Goal: Transaction & Acquisition: Subscribe to service/newsletter

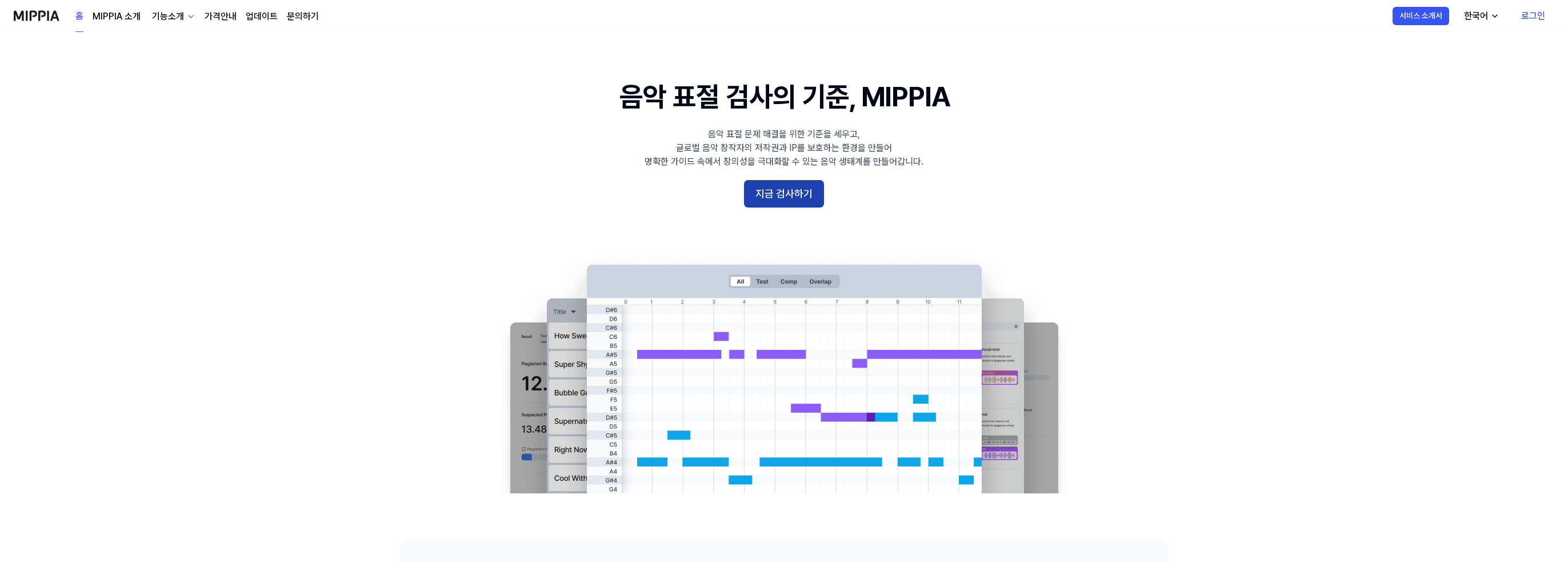
click at [786, 193] on button "지금 검사하기" at bounding box center [784, 194] width 80 height 27
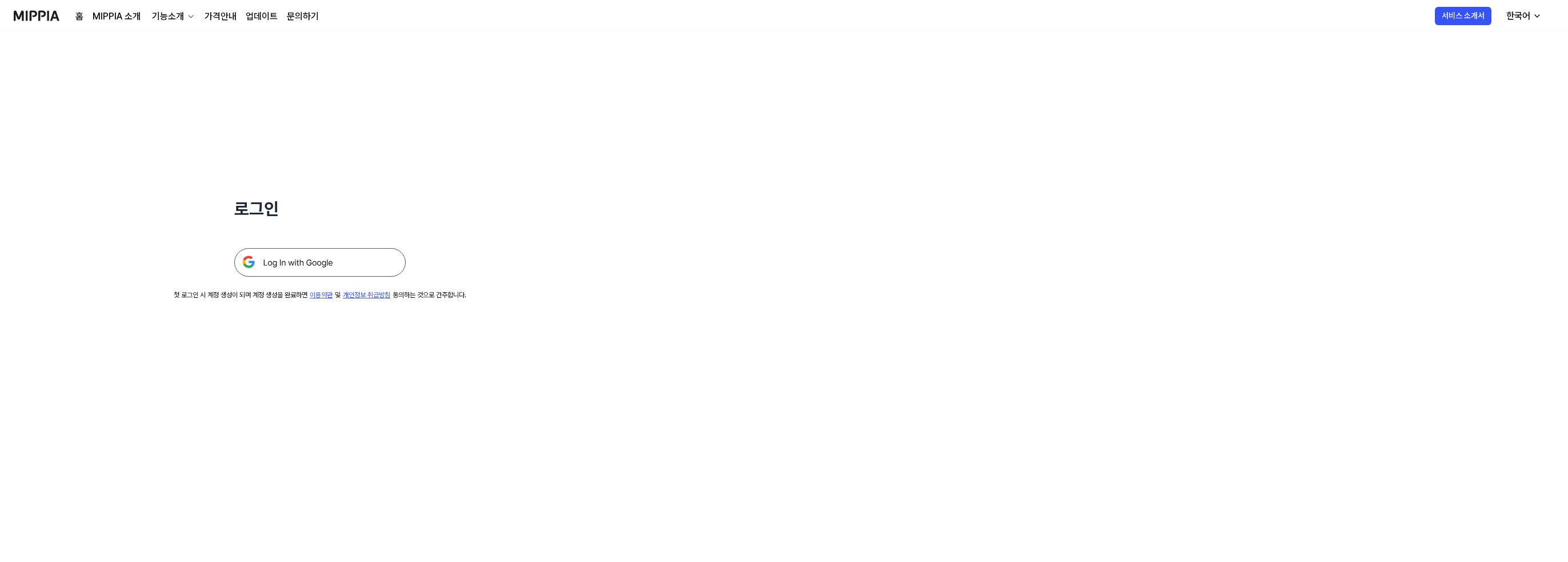
click at [323, 258] on img at bounding box center [320, 262] width 172 height 29
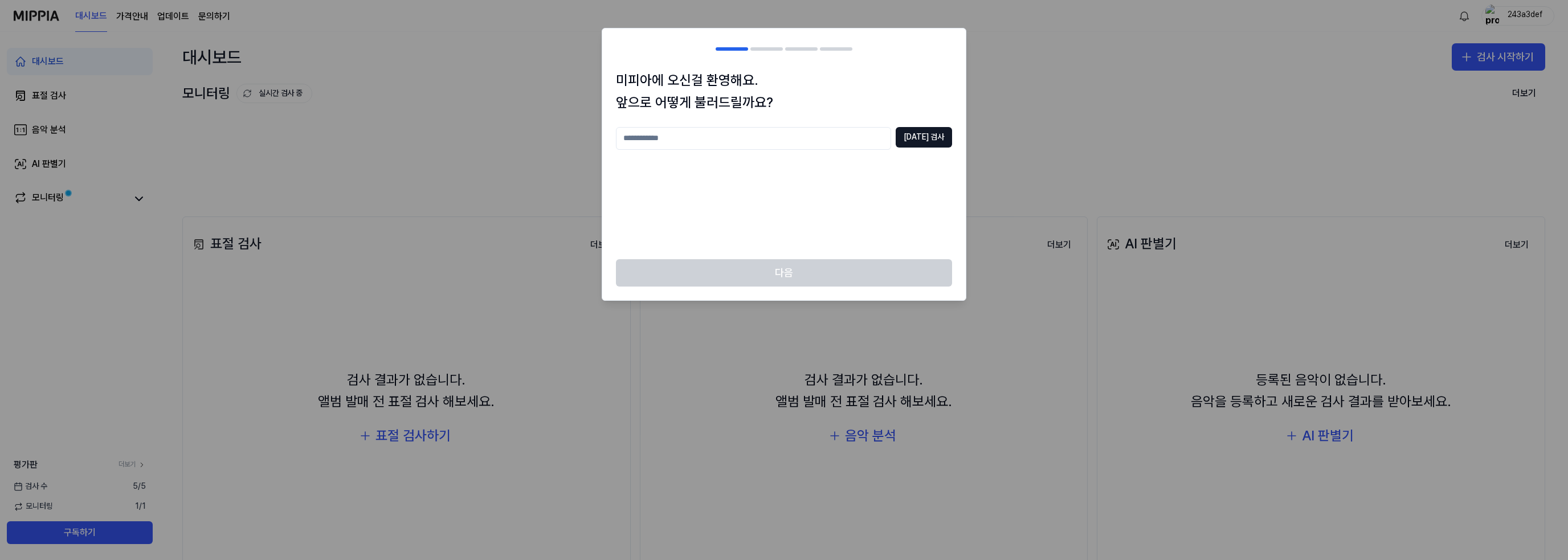
click at [690, 134] on input "text" at bounding box center [754, 138] width 275 height 23
type input "*"
type input "****"
click at [946, 122] on div "미피아에 오신걸 환영해요. 앞으로 어떻게 불러드릴까요? **** [DATE] 검사" at bounding box center [783, 164] width 363 height 190
click at [943, 134] on button "[DATE] 검사" at bounding box center [923, 138] width 57 height 21
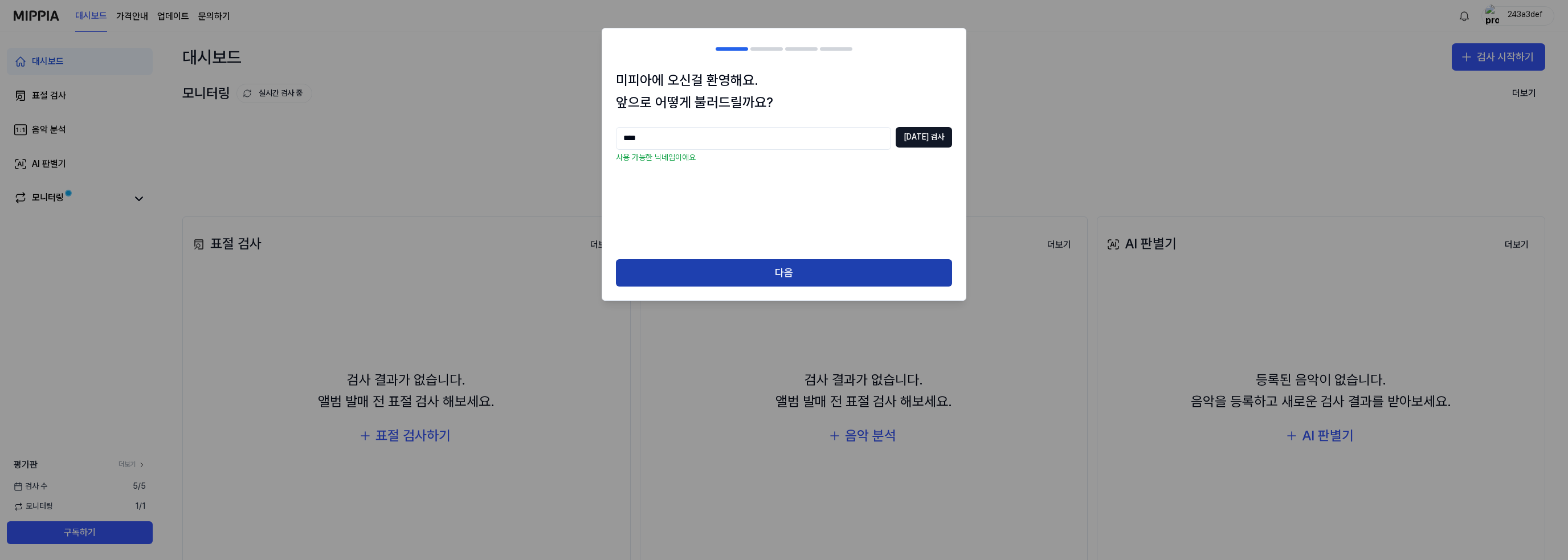
click at [793, 259] on button "다음" at bounding box center [784, 273] width 336 height 27
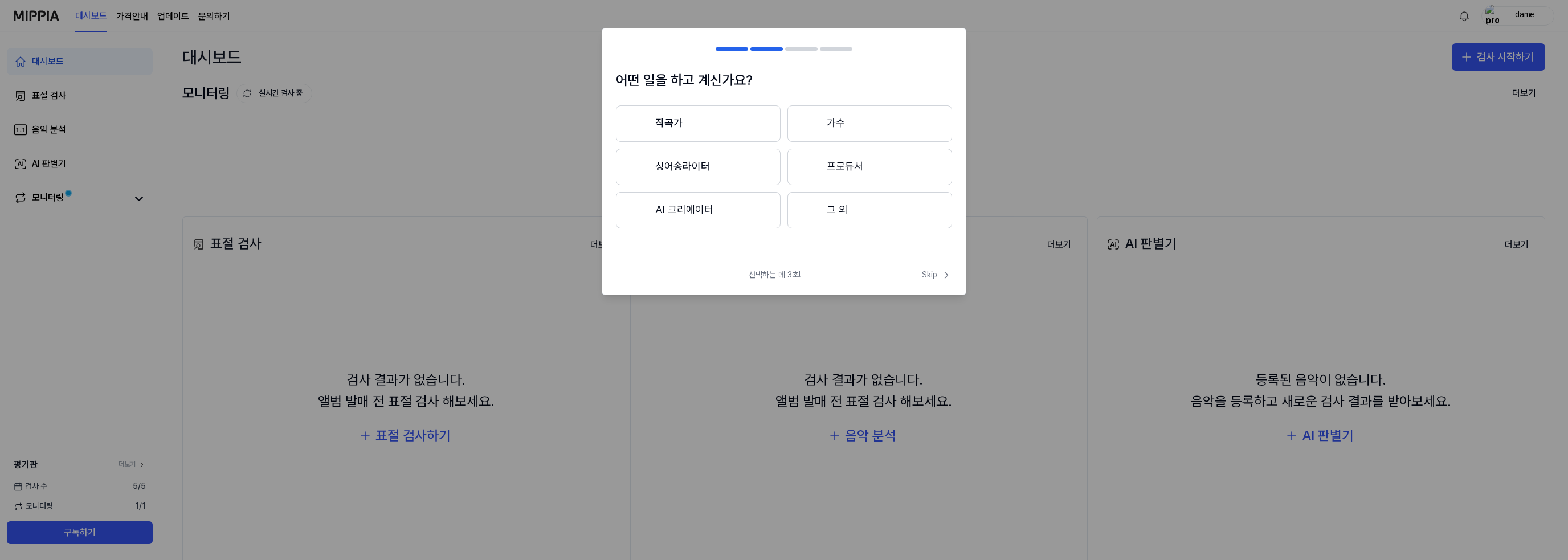
click at [886, 169] on button "프로듀서" at bounding box center [870, 167] width 165 height 37
click at [934, 275] on span "Skip" at bounding box center [937, 275] width 30 height 12
click at [753, 128] on button "대중가요" at bounding box center [698, 124] width 164 height 37
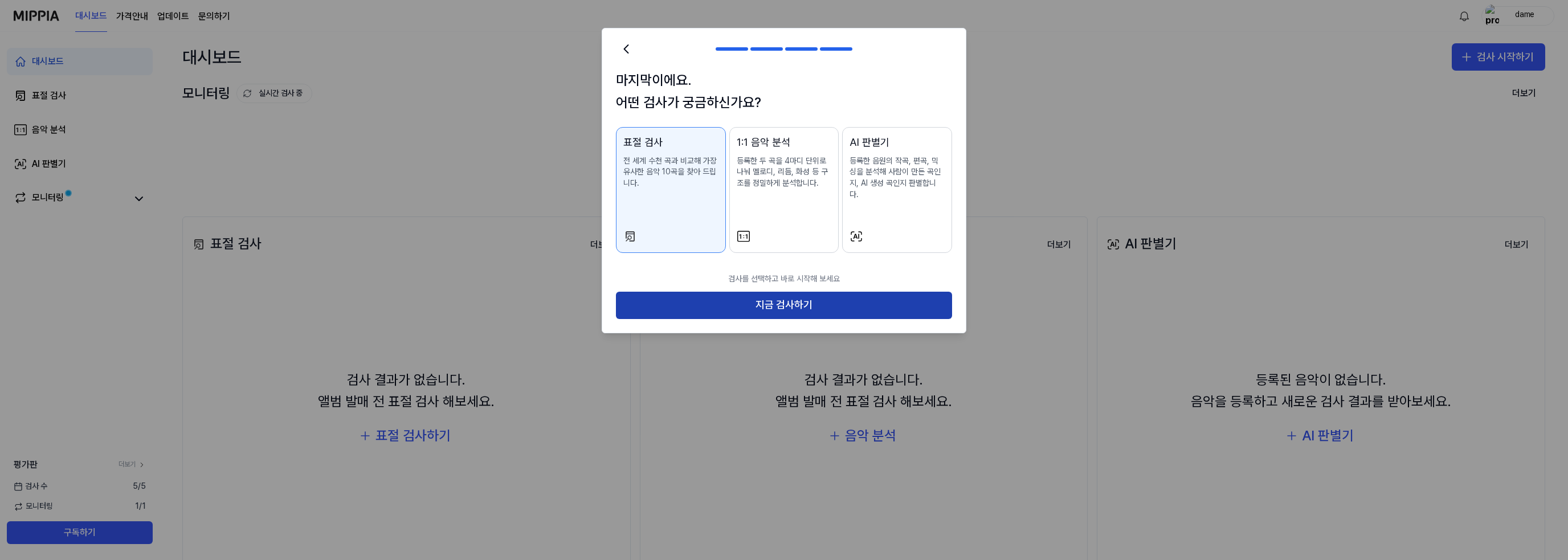
click at [726, 295] on button "지금 검사하기" at bounding box center [784, 305] width 336 height 27
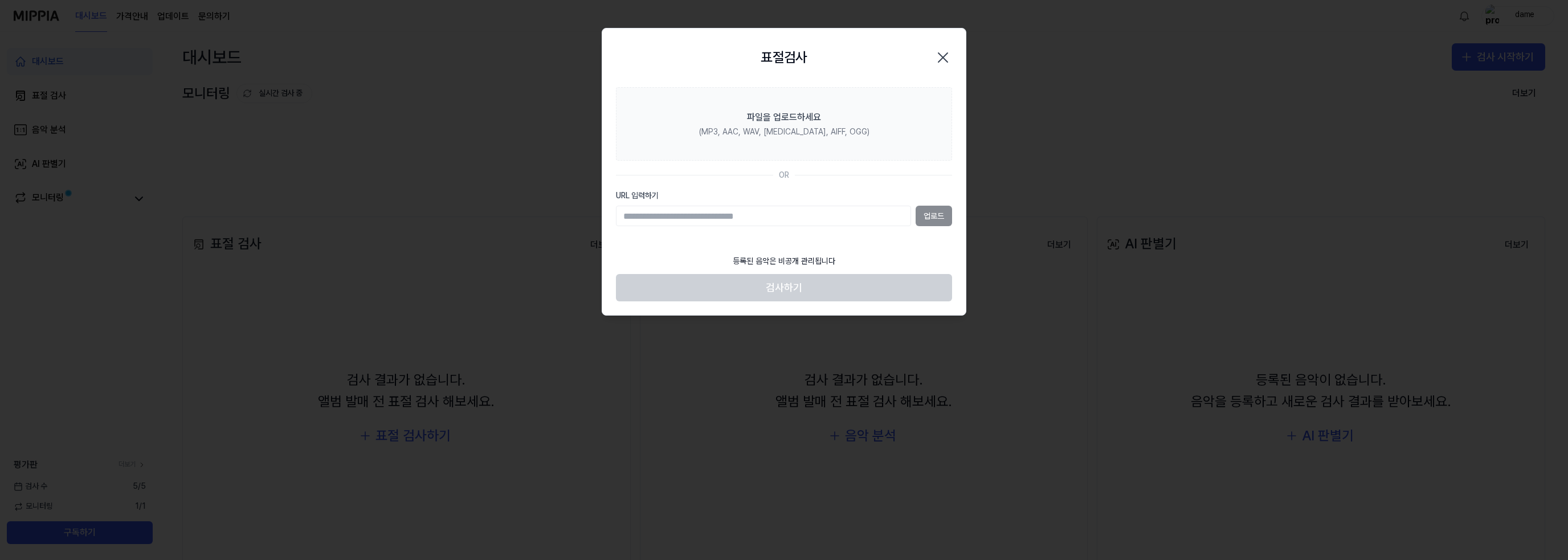
click at [740, 220] on input "URL 입력하기" at bounding box center [763, 216] width 295 height 21
click at [747, 216] on input "URL 입력하기" at bounding box center [763, 216] width 295 height 21
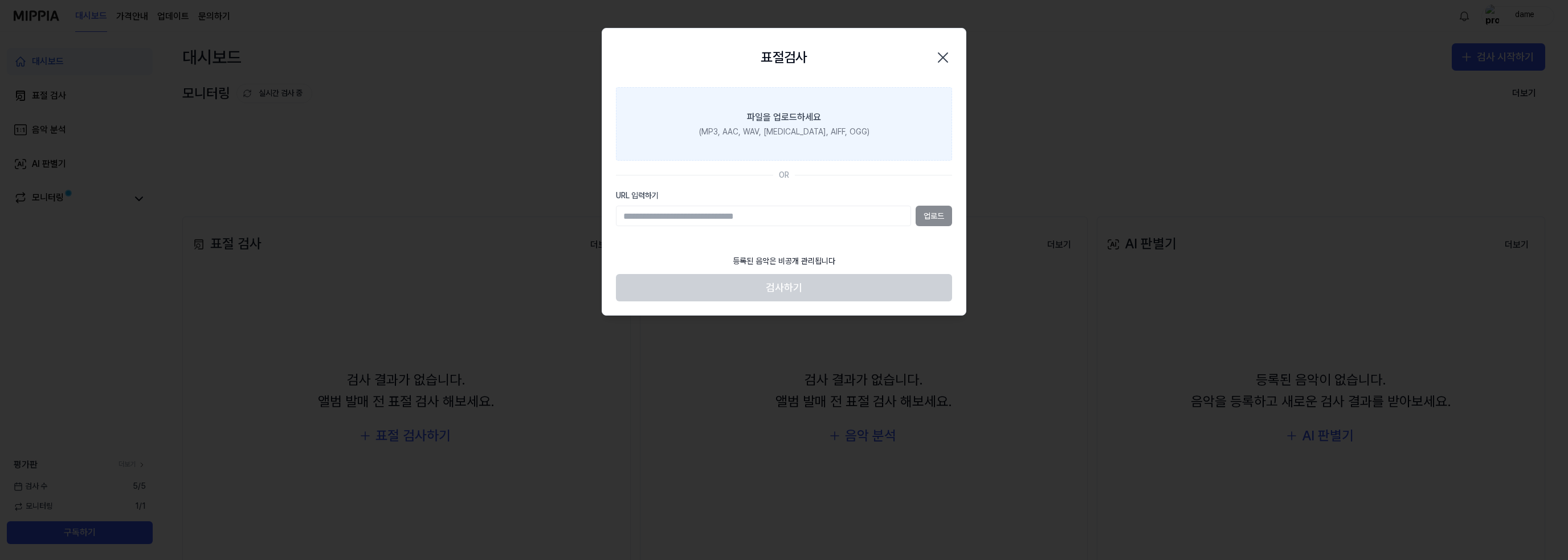
click at [815, 120] on div "파일을 업로드하세요" at bounding box center [784, 117] width 74 height 13
click at [0, 0] on input "파일을 업로드하세요 (MP3, AAC, WAV, [MEDICAL_DATA], AIFF, OGG)" at bounding box center [0, 0] width 0 height 0
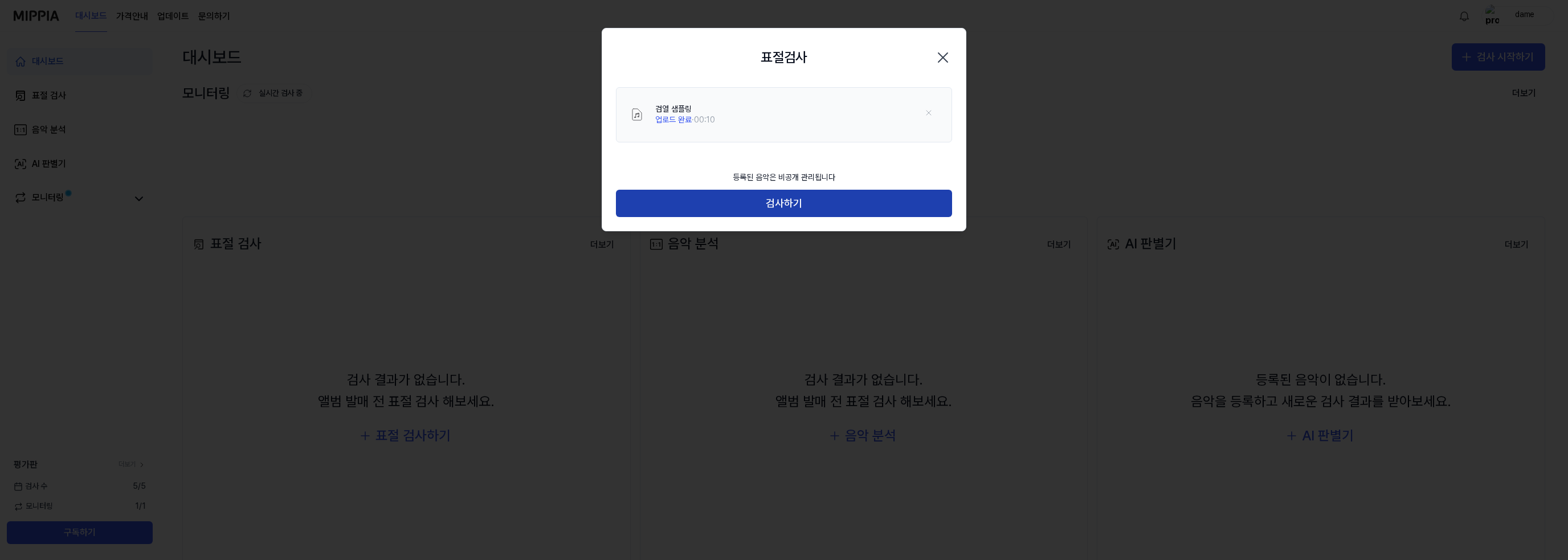
click at [768, 205] on button "검사하기" at bounding box center [784, 203] width 336 height 27
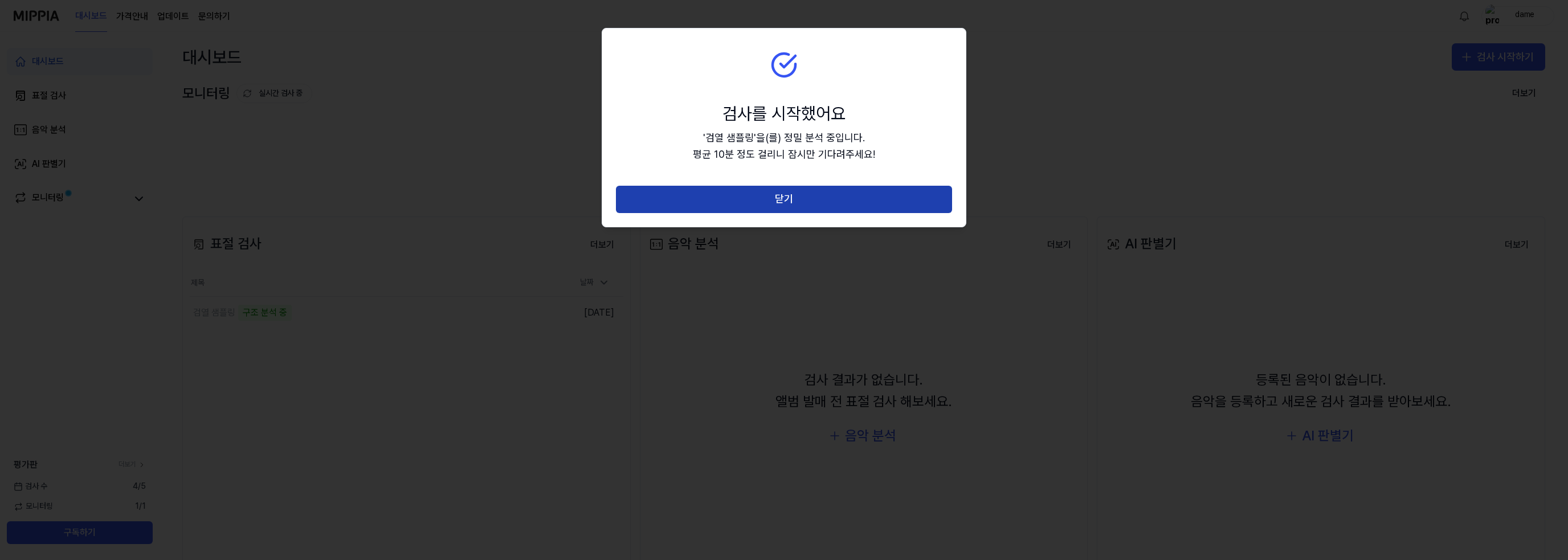
click at [773, 200] on button "닫기" at bounding box center [784, 199] width 336 height 27
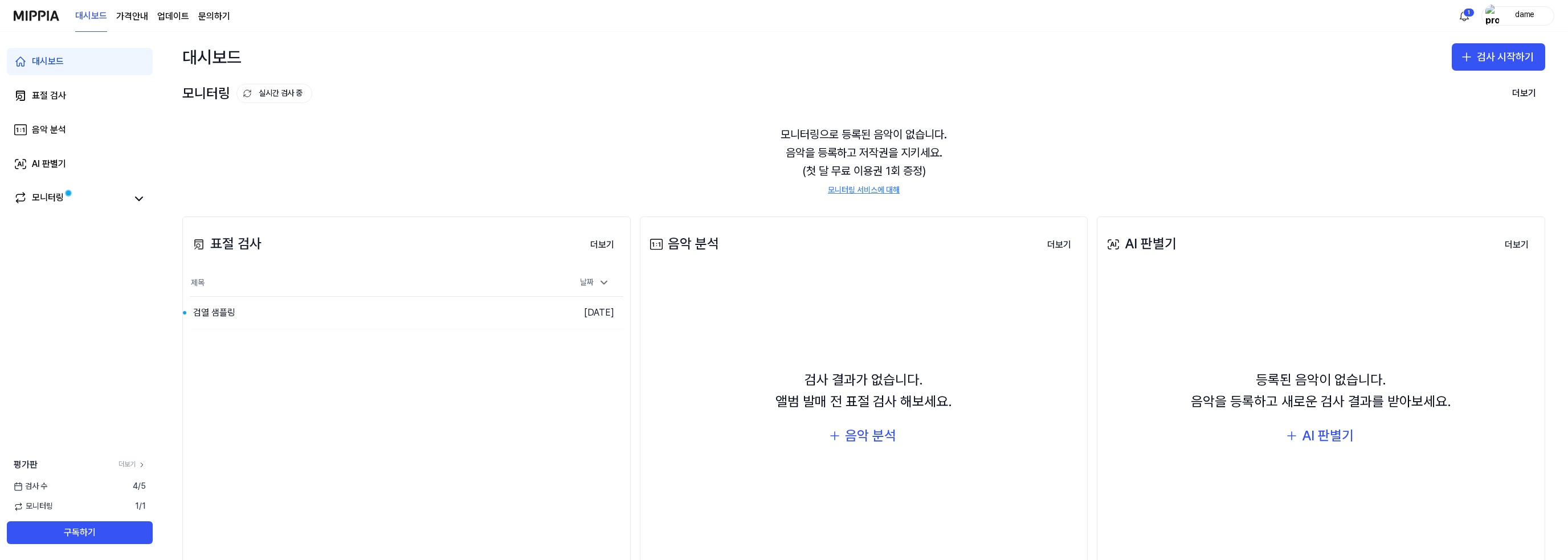
click at [137, 10] on page\) "가격안내" at bounding box center [132, 16] width 32 height 13
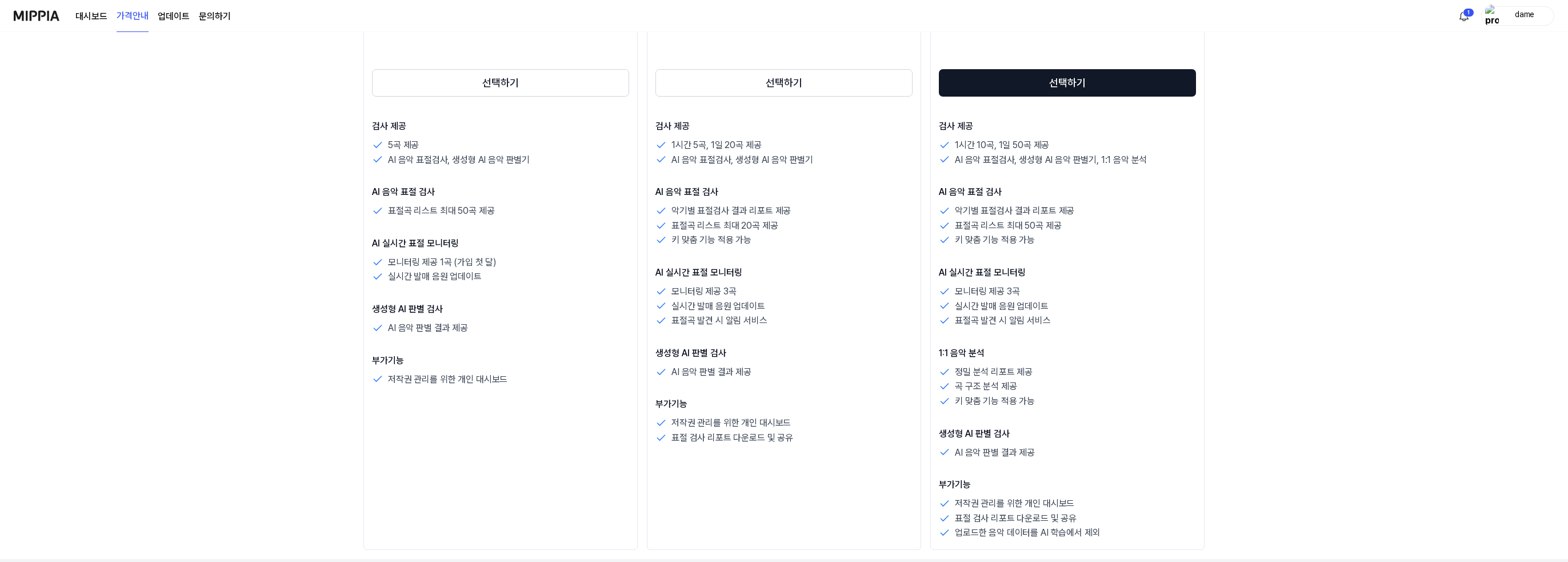
scroll to position [228, 0]
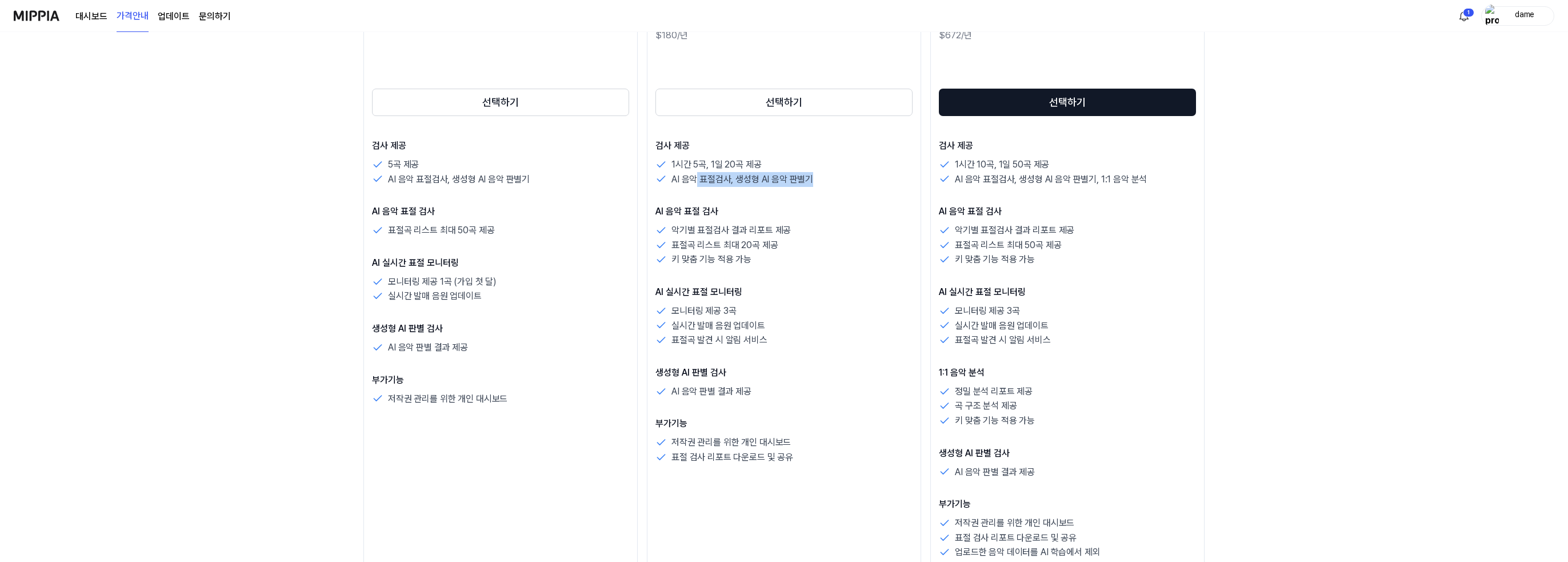
drag, startPoint x: 696, startPoint y: 180, endPoint x: 817, endPoint y: 180, distance: 121.0
click at [817, 180] on div "AI 음악 표절검사, 생성형 AI 음악 판별기" at bounding box center [784, 180] width 257 height 15
click at [807, 194] on div "검사 제공 1시간 5곡, 1일 20곡 제공 AI 음악 표절검사, 생성형 AI 음악 판별기 AI 음악 표절 검사 악기별 표절검사 결과 리포트 제…" at bounding box center [784, 302] width 257 height 326
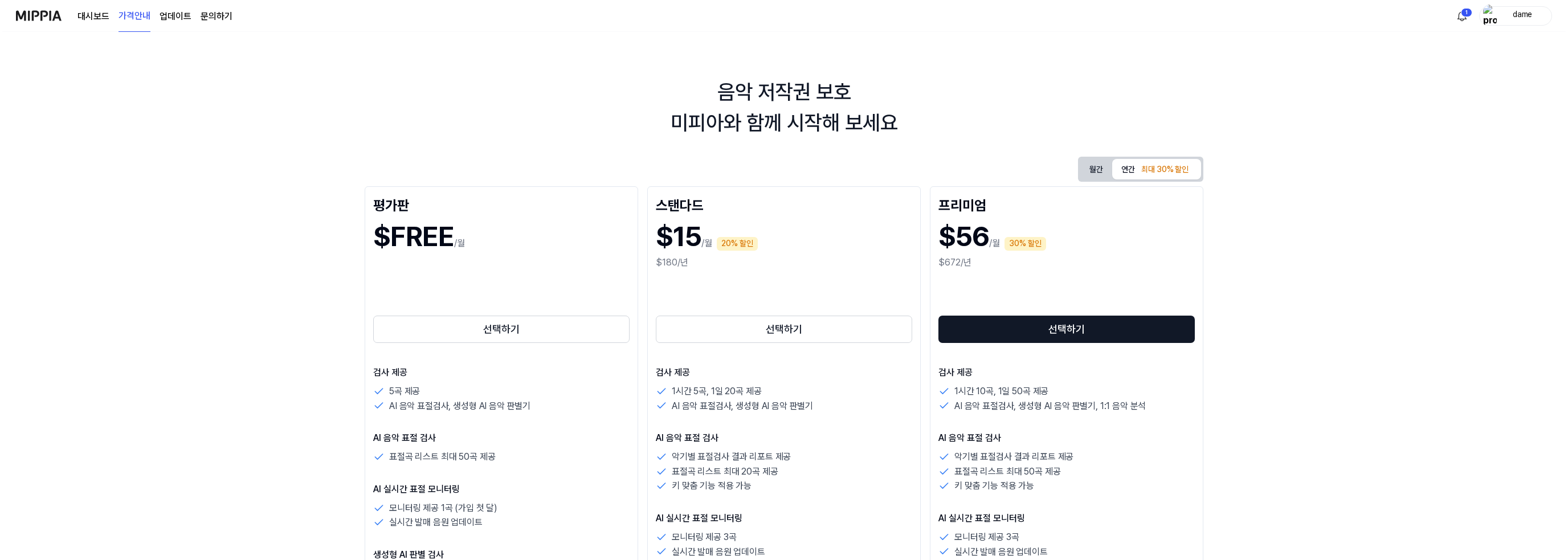
scroll to position [0, 0]
click at [1468, 19] on html "대시보드 가격안내 업데이트 문의하기 1 dame 음악 저작권 보호 미피아와 함께 시작해 보세요 월간 연간 최대 30% 할인 평가판 $FREE …" at bounding box center [784, 280] width 1568 height 560
click at [1446, 82] on div "완료 [DATE]" at bounding box center [1471, 77] width 149 height 18
click at [1443, 90] on div "검열 샘플링 검사가 완료되었습니다!" at bounding box center [1471, 97] width 149 height 23
click at [1078, 85] on html "대시보드 가격안내 업데이트 문의하기 dame 음악 저작권 보호 미피아와 함께 시작해 보세요 월간 연간 최대 30% 할인 평가판 $FREE /월…" at bounding box center [784, 280] width 1568 height 560
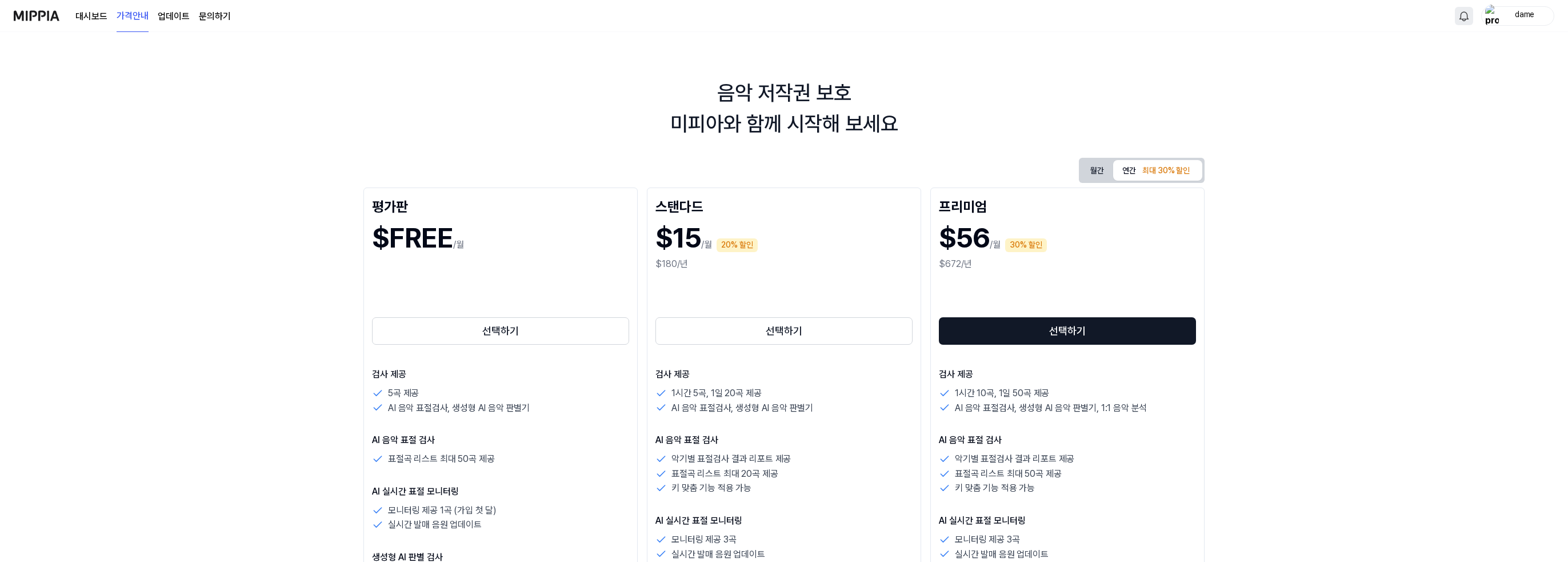
click at [85, 18] on link "대시보드" at bounding box center [92, 16] width 32 height 13
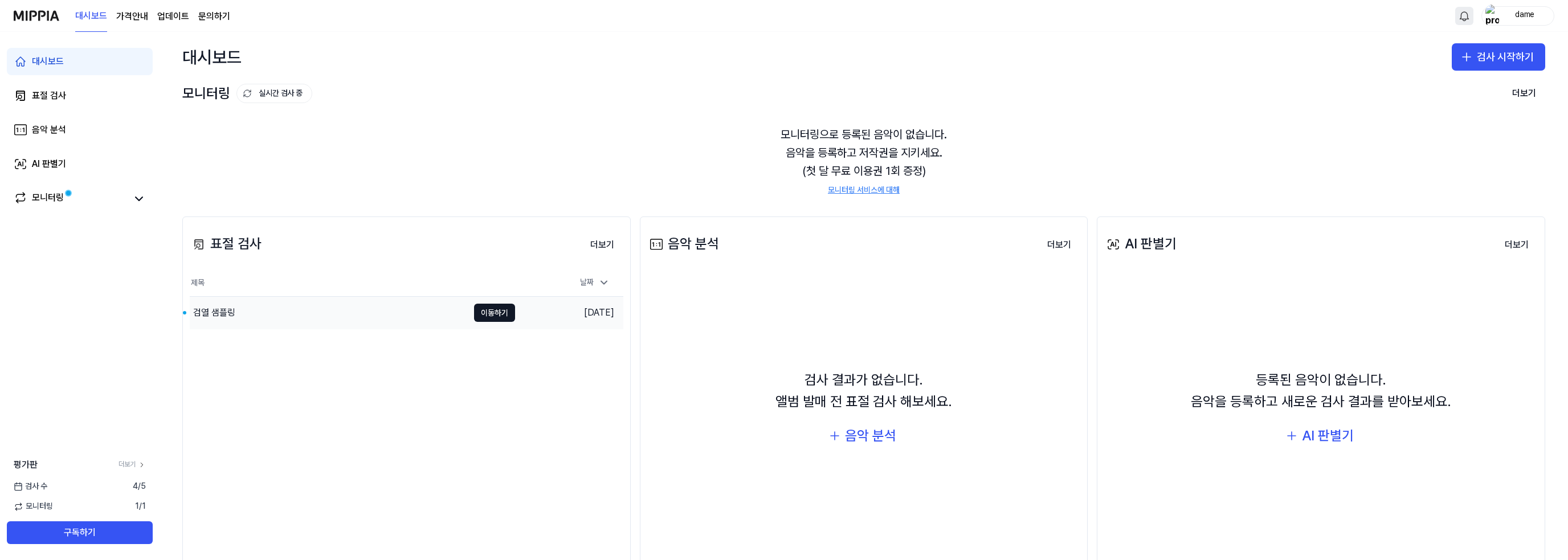
click at [278, 316] on div "검열 샘플링" at bounding box center [329, 313] width 279 height 32
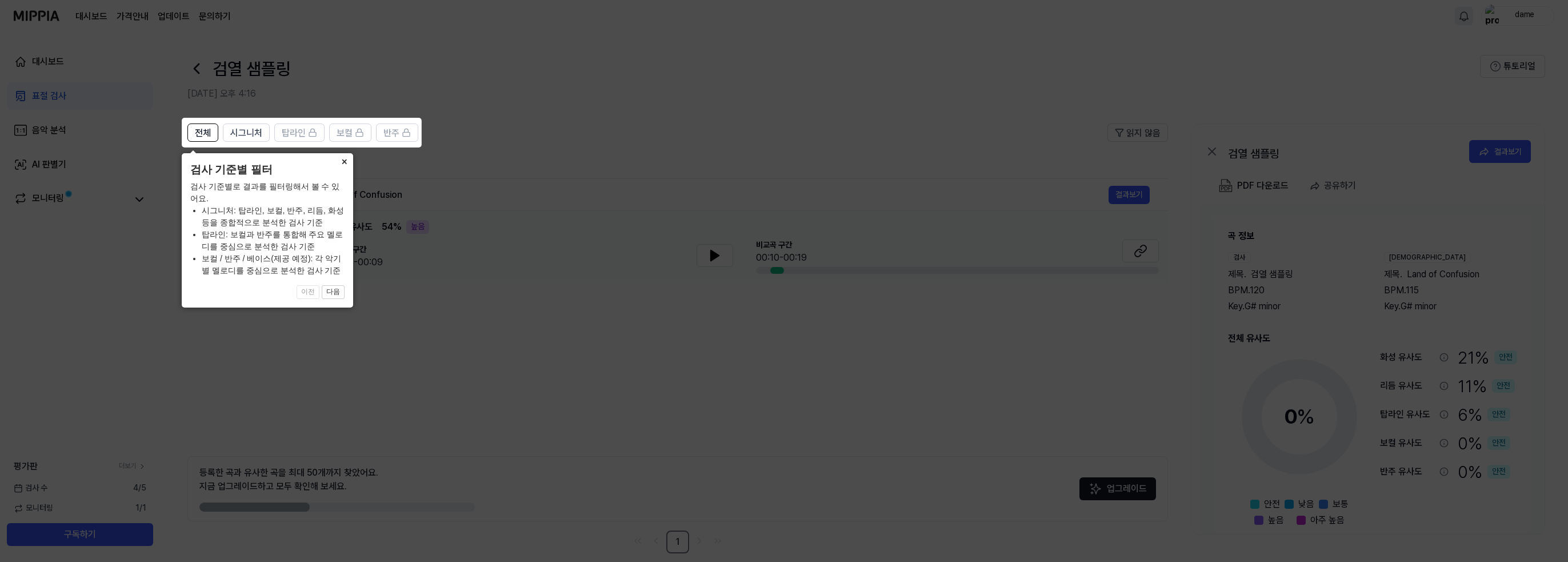
click at [339, 159] on button "×" at bounding box center [344, 161] width 18 height 16
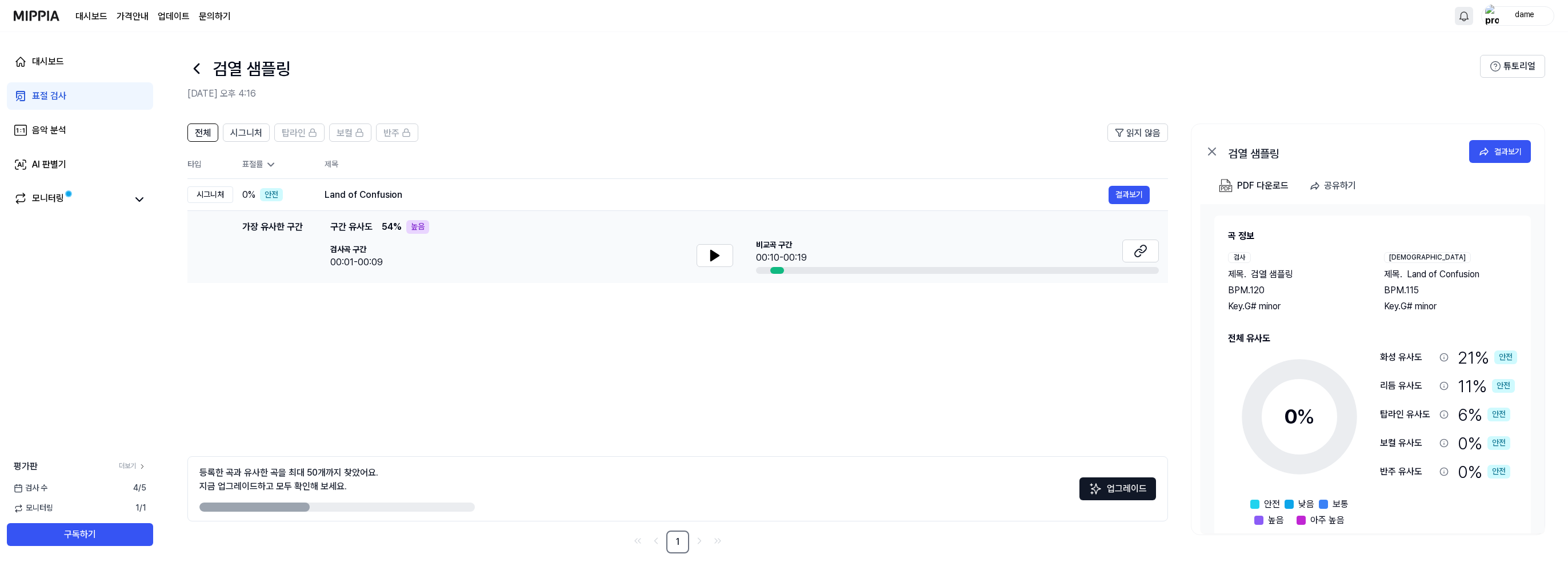
click at [437, 250] on div "검사곡 구간 00:01-00:09" at bounding box center [532, 257] width 403 height 25
click at [706, 258] on button at bounding box center [715, 255] width 37 height 23
click at [715, 260] on icon at bounding box center [715, 255] width 13 height 13
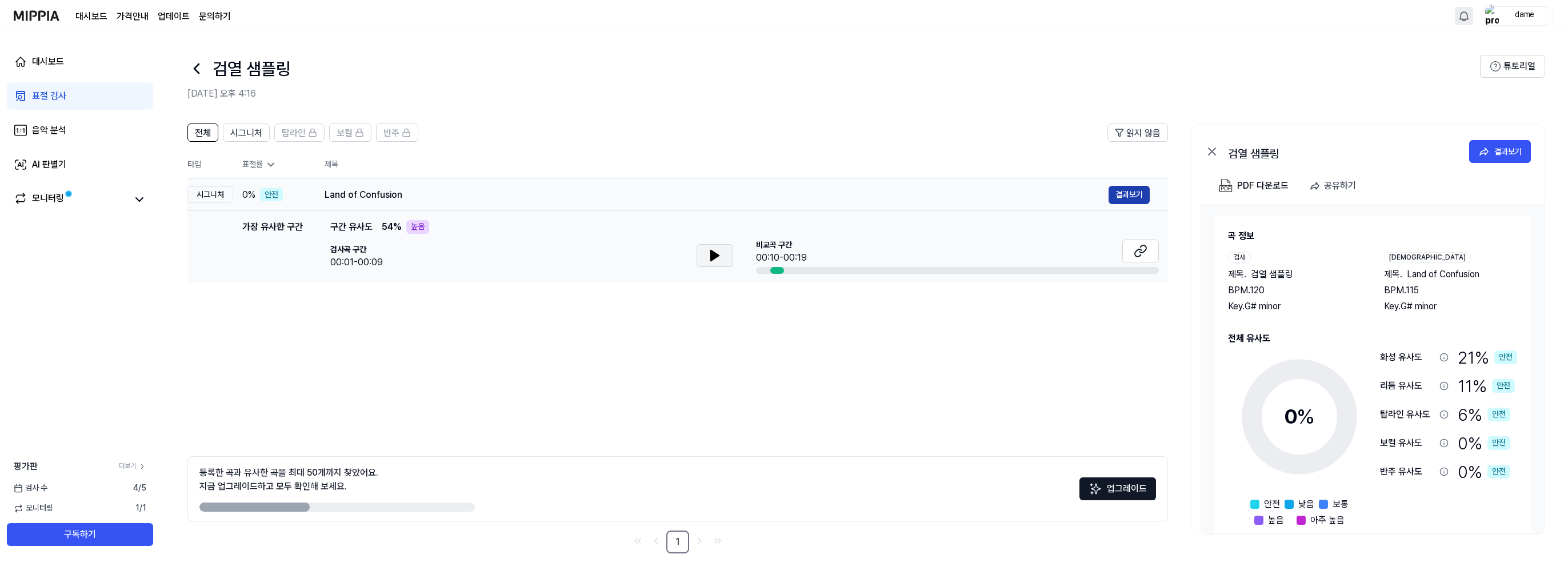
click at [1139, 191] on button "결과보기" at bounding box center [1129, 195] width 41 height 18
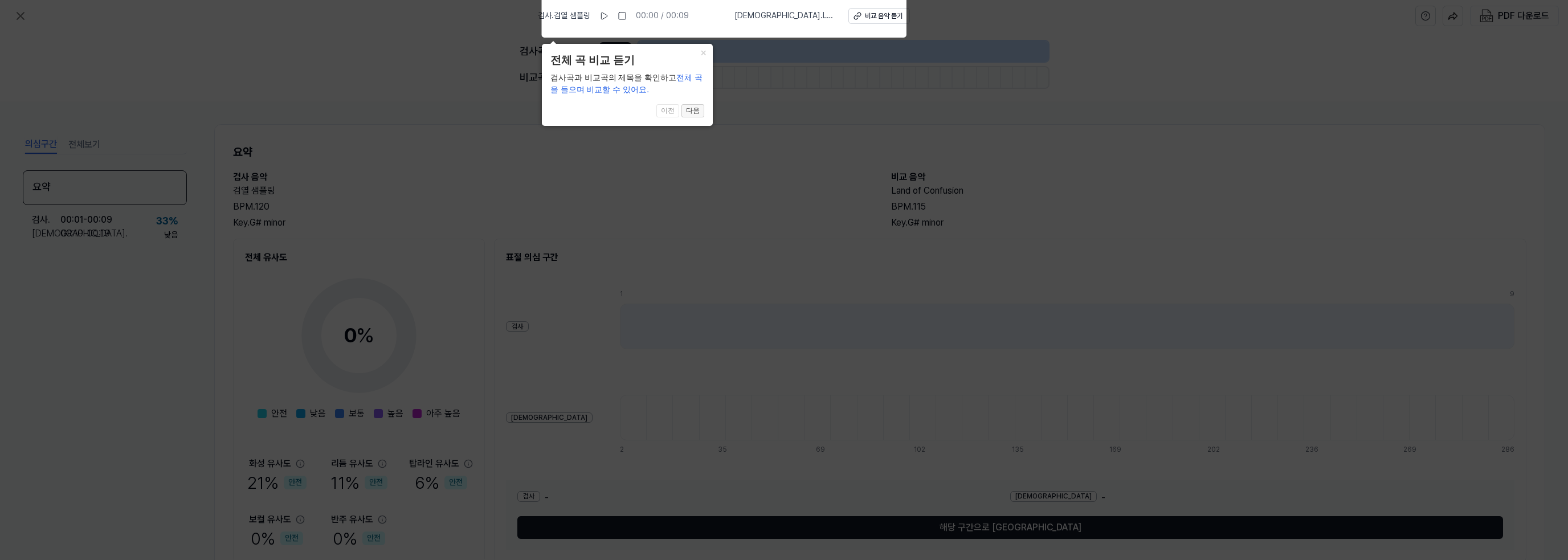
click at [691, 109] on button "다음" at bounding box center [693, 111] width 23 height 13
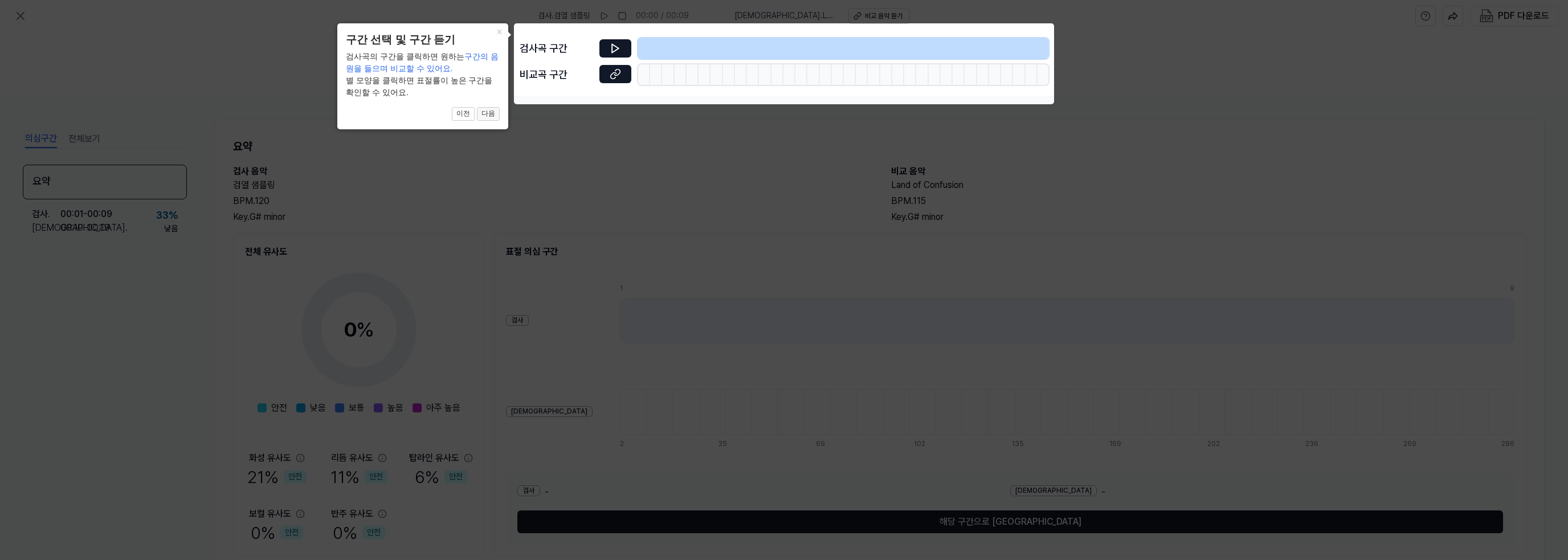
click at [486, 115] on button "다음" at bounding box center [488, 114] width 23 height 13
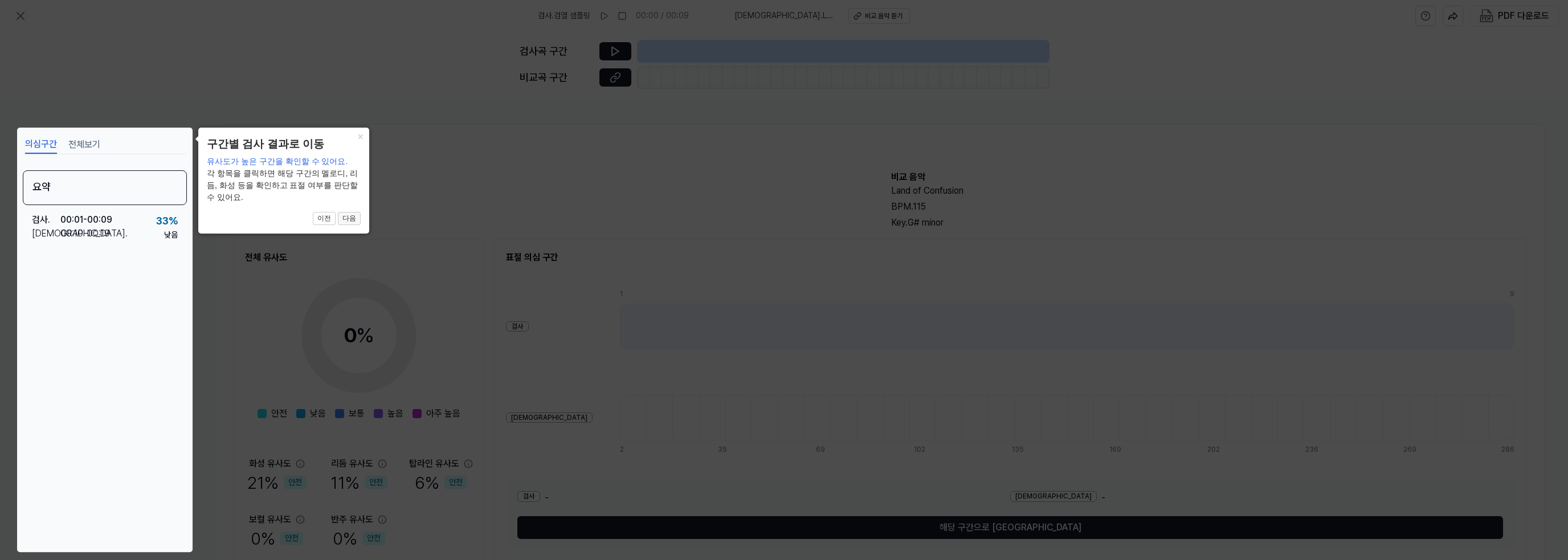
click at [353, 219] on button "다음" at bounding box center [349, 219] width 23 height 13
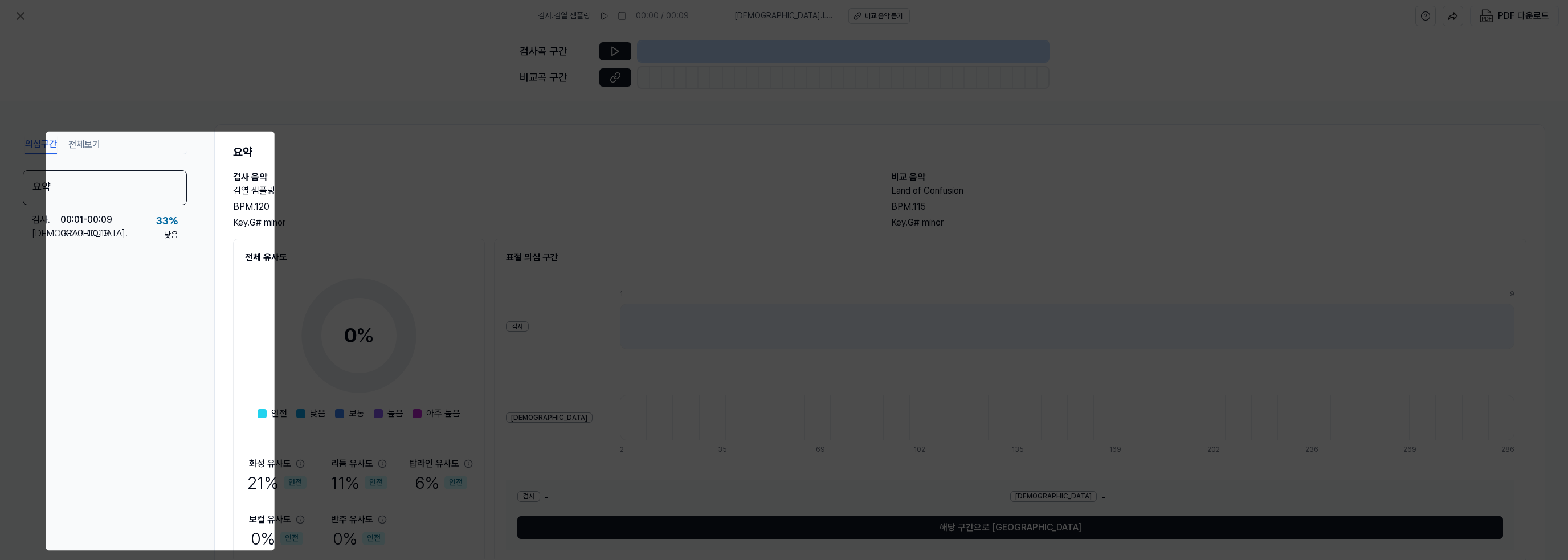
scroll to position [43, 0]
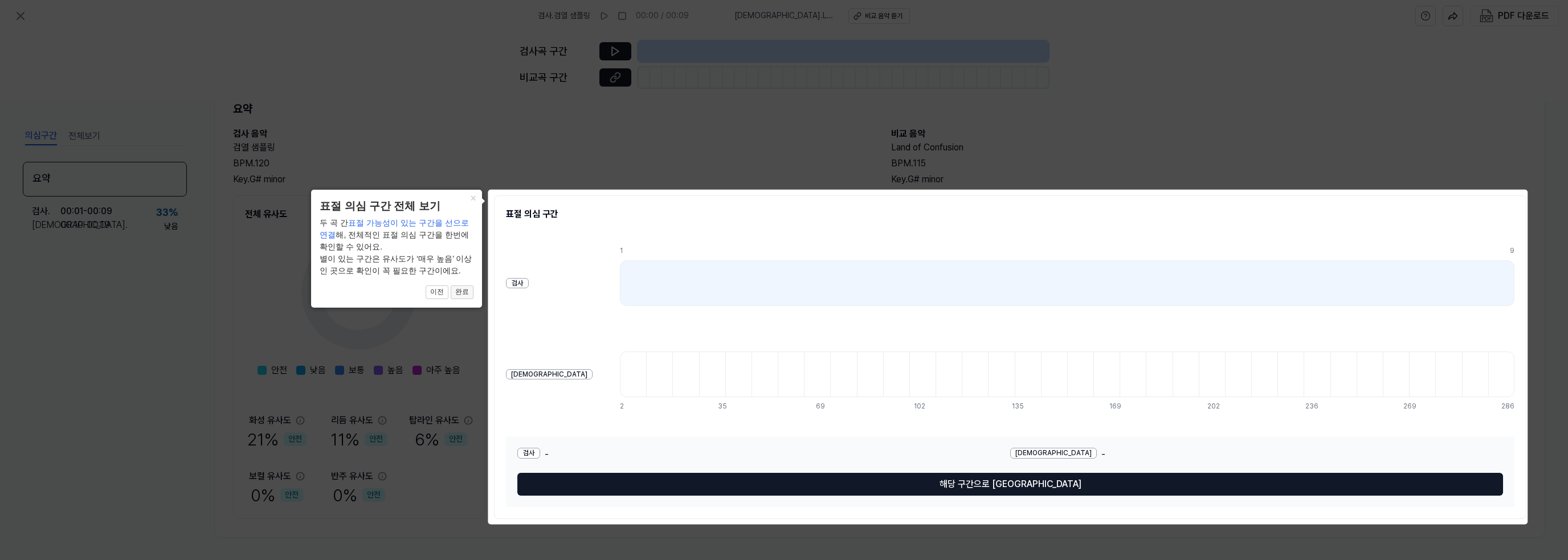
click at [462, 293] on button "완료" at bounding box center [461, 292] width 23 height 13
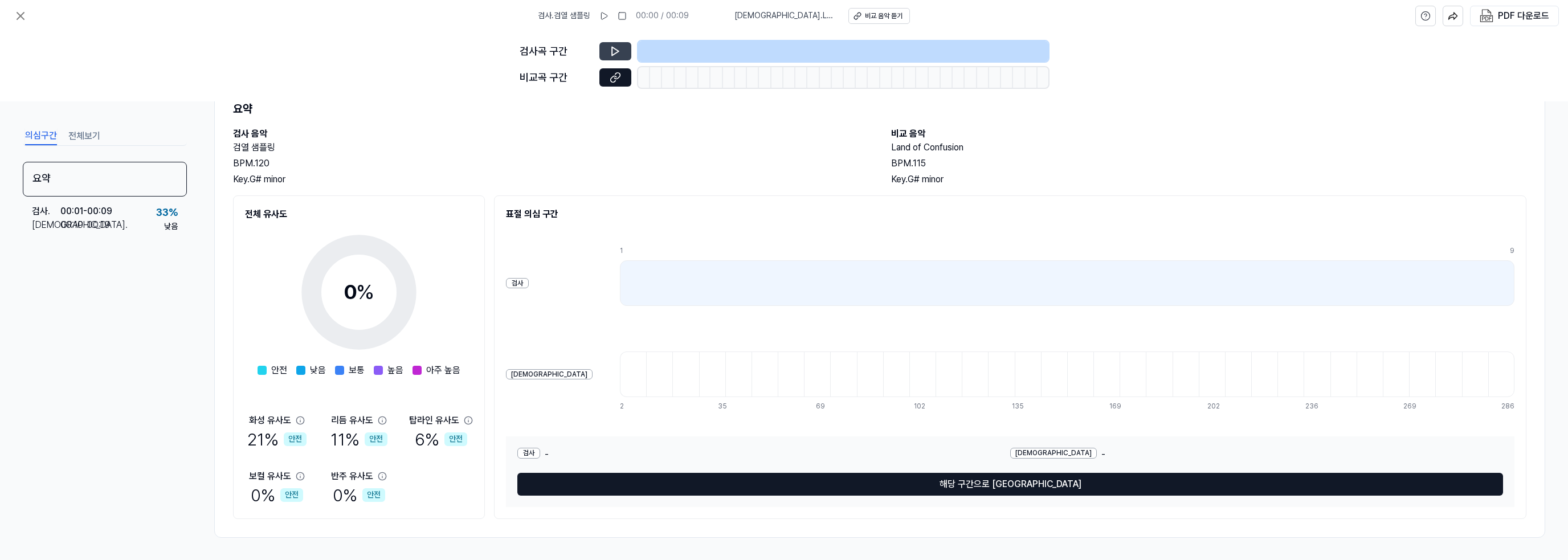
click at [624, 52] on button at bounding box center [615, 51] width 32 height 18
drag, startPoint x: 870, startPoint y: 149, endPoint x: 978, endPoint y: 145, distance: 108.1
click at [978, 145] on div "검사 음악 검열 샘플링 BPM. 120 Key. G# minor 비교 음악 Land of Confusion BPM. 115 Key. G# mi…" at bounding box center [880, 156] width 1293 height 59
click at [978, 162] on div "BPM. 115" at bounding box center [1209, 163] width 635 height 13
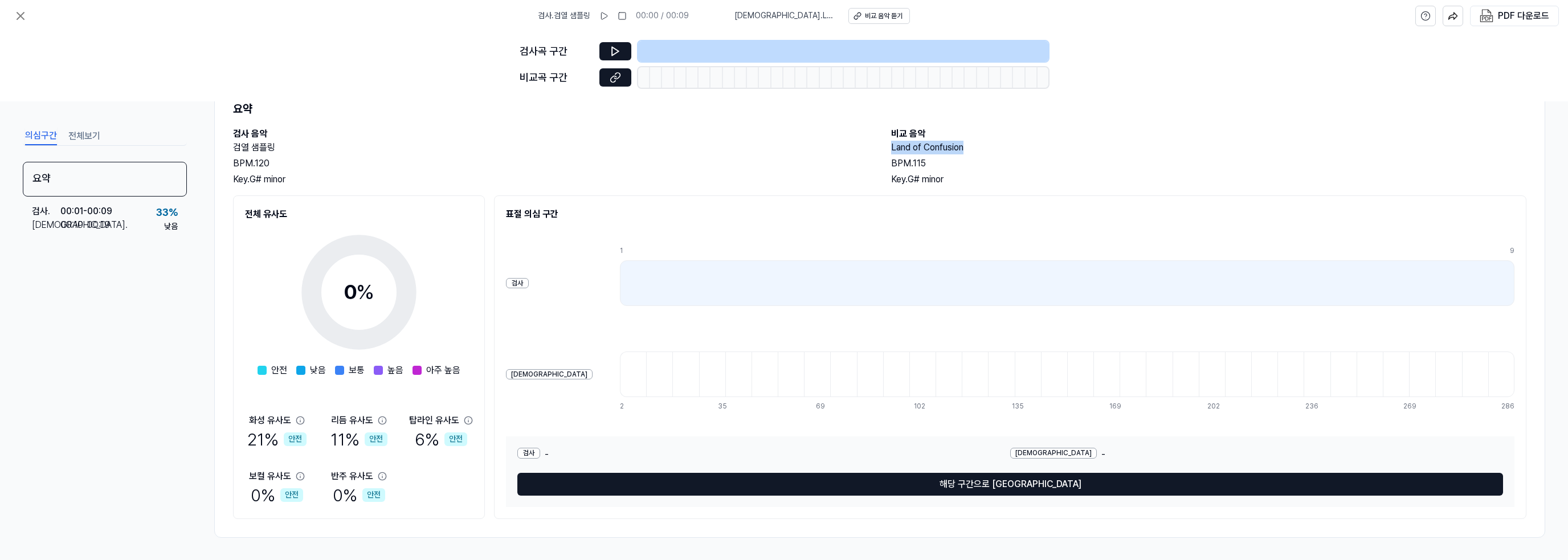
drag, startPoint x: 969, startPoint y: 144, endPoint x: 891, endPoint y: 143, distance: 78.0
click at [891, 143] on h2 "Land of Confusion" at bounding box center [1209, 147] width 635 height 13
click at [805, 164] on div "BPM. 120" at bounding box center [551, 163] width 635 height 13
click at [612, 6] on div "검사 . 검열 샘플링 00:00 / 00:09 비교 . Land of Confusion 비교 음악 듣기" at bounding box center [724, 16] width 372 height 32
click at [609, 16] on icon at bounding box center [604, 16] width 9 height 9
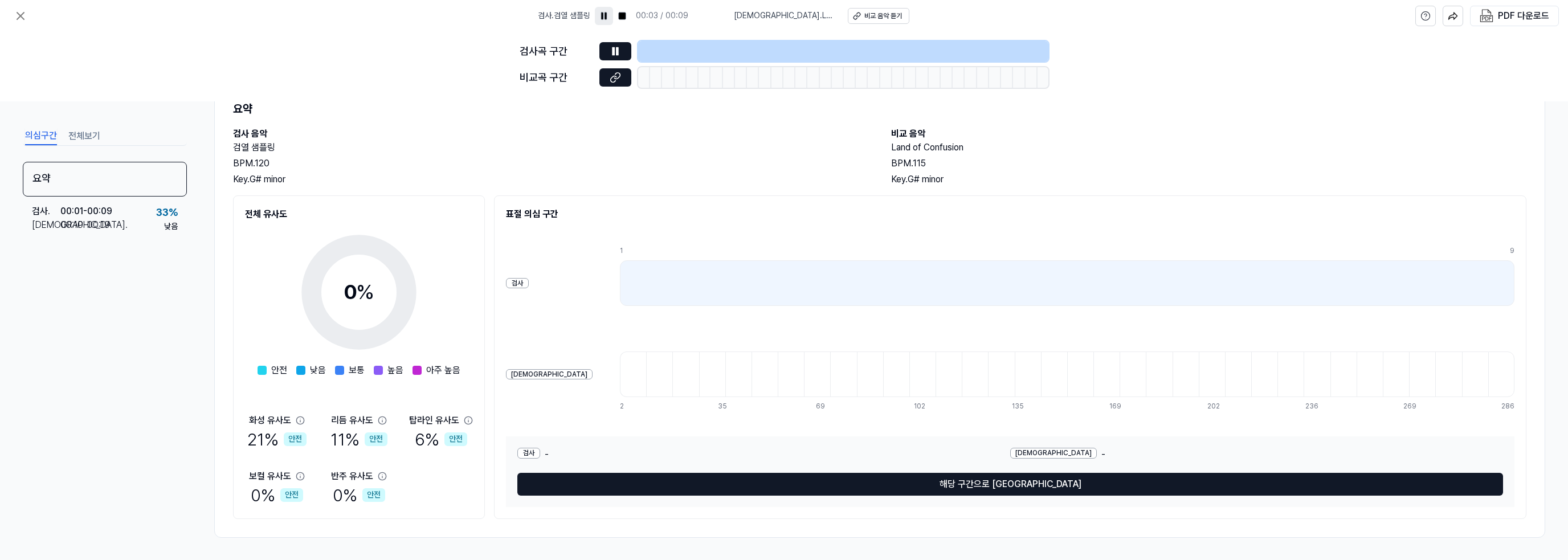
click at [671, 50] on div at bounding box center [843, 51] width 410 height 21
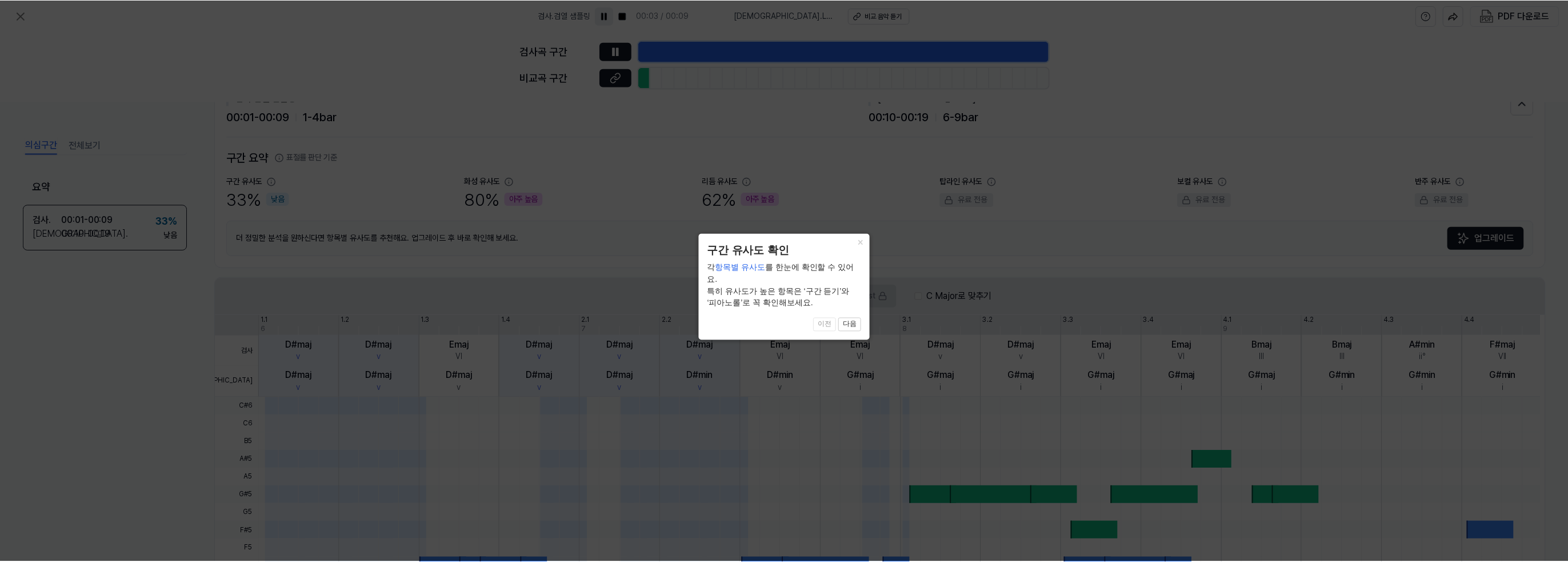
scroll to position [221, 0]
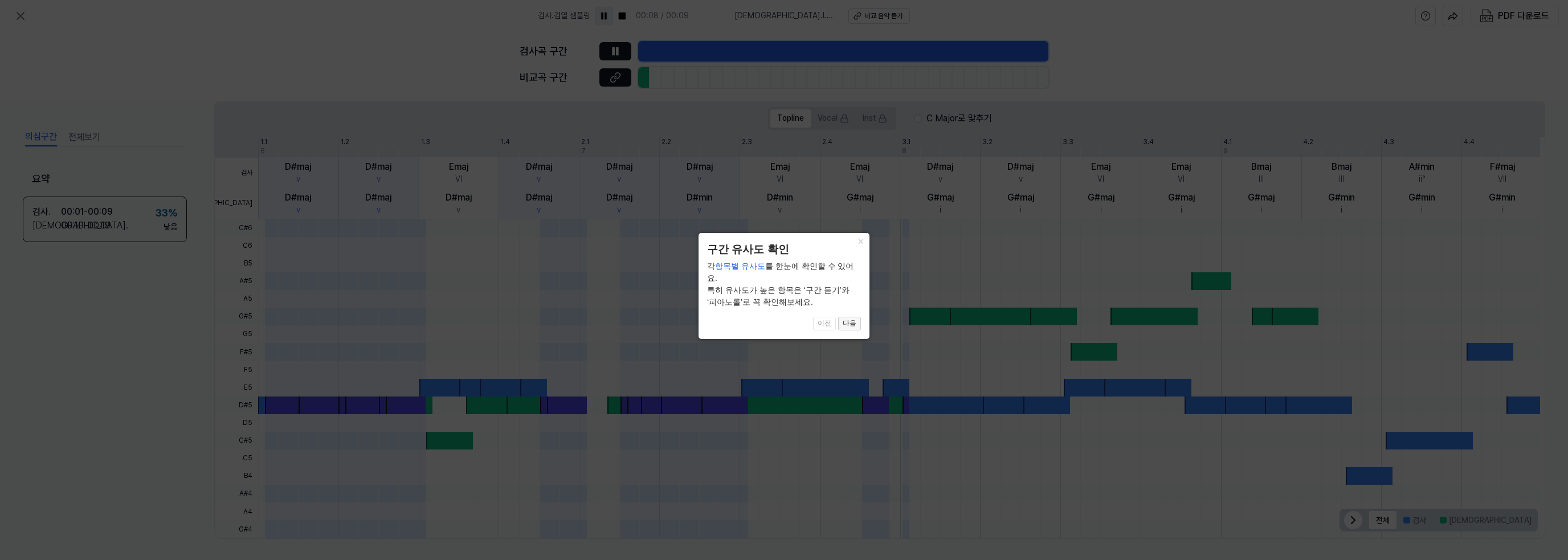
click at [851, 317] on button "다음" at bounding box center [849, 323] width 23 height 13
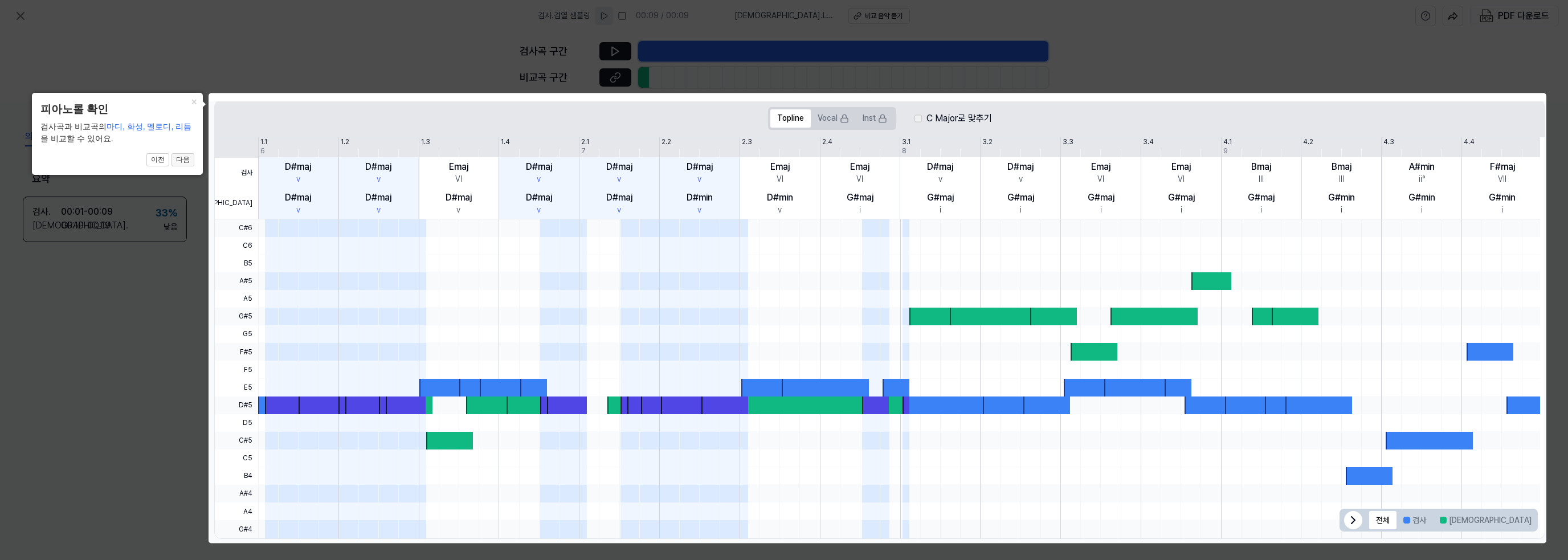
click at [173, 158] on button "다음" at bounding box center [183, 160] width 23 height 13
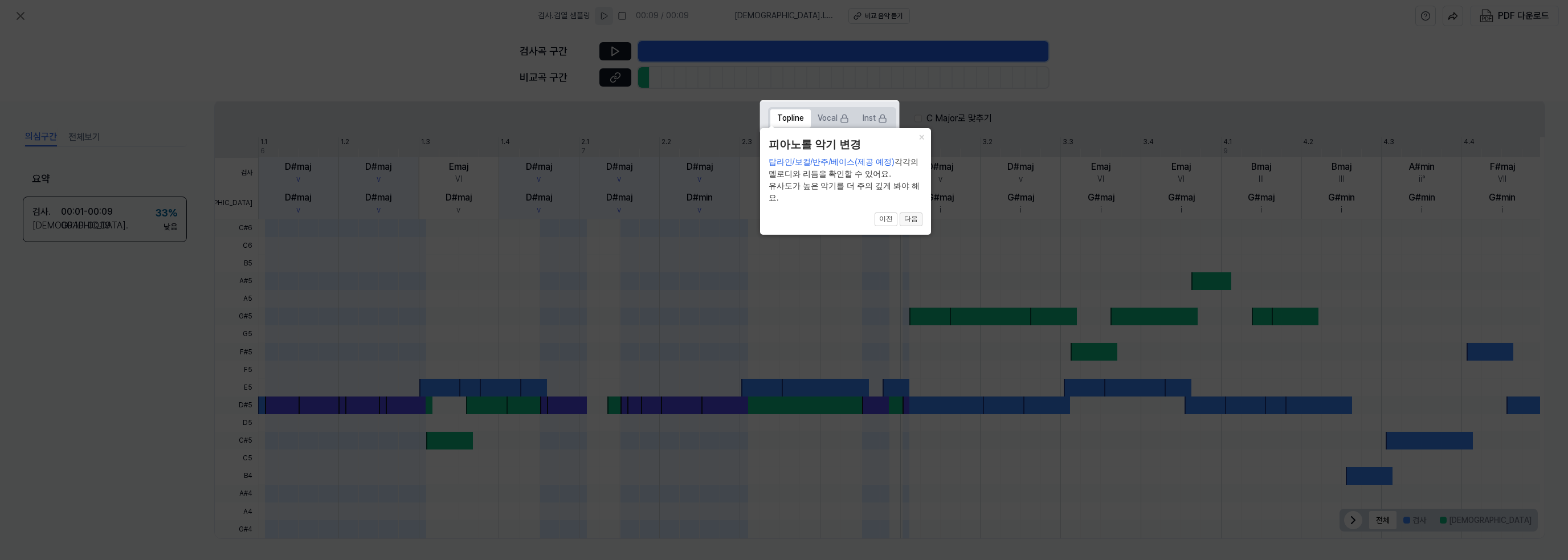
click at [908, 220] on button "다음" at bounding box center [911, 219] width 23 height 13
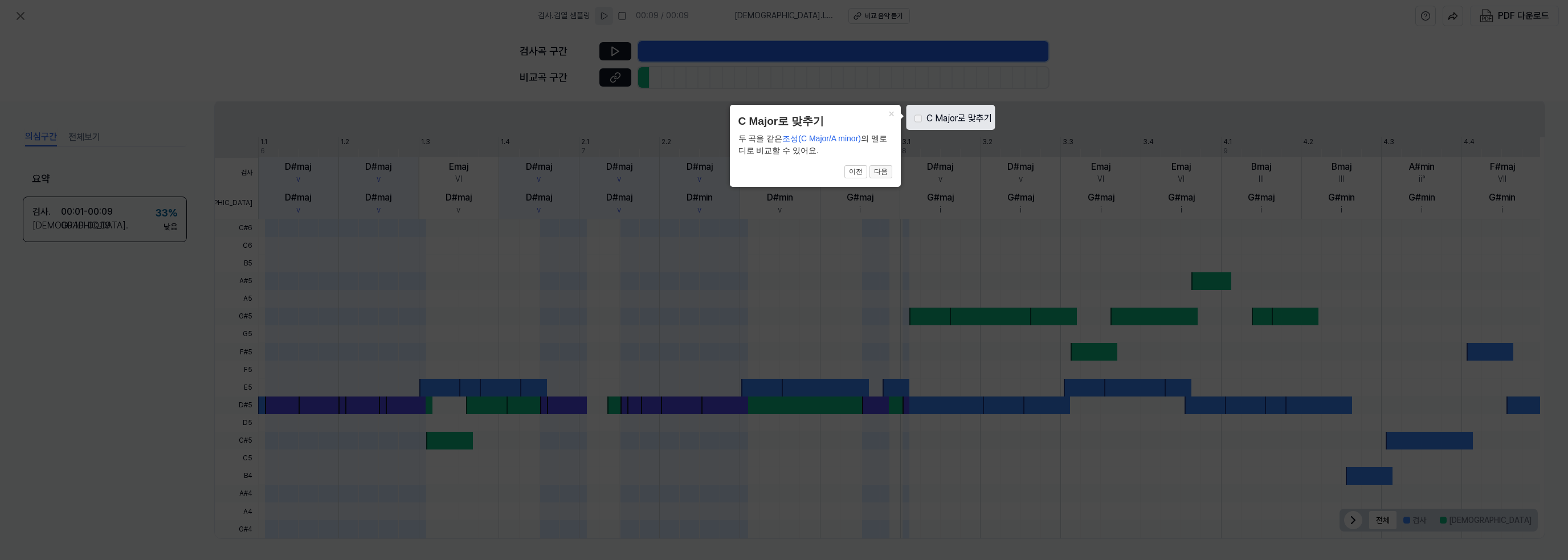
click at [883, 170] on button "다음" at bounding box center [880, 172] width 23 height 13
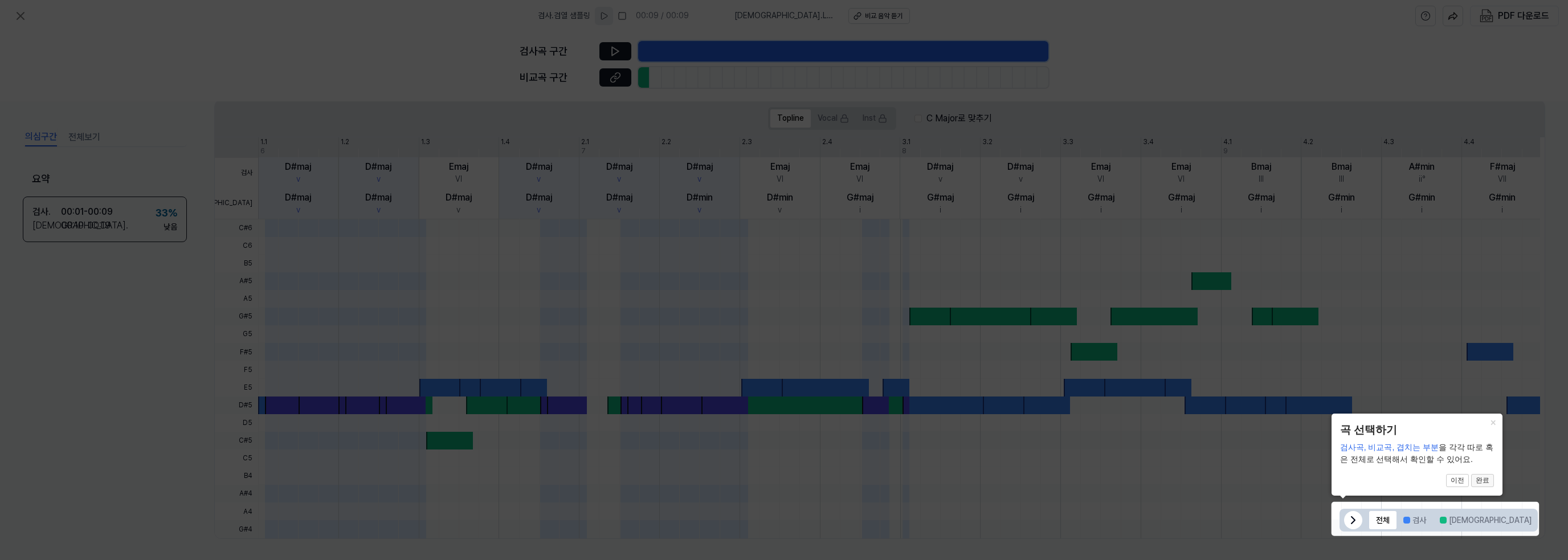
click at [1486, 480] on button "완료" at bounding box center [1482, 481] width 23 height 13
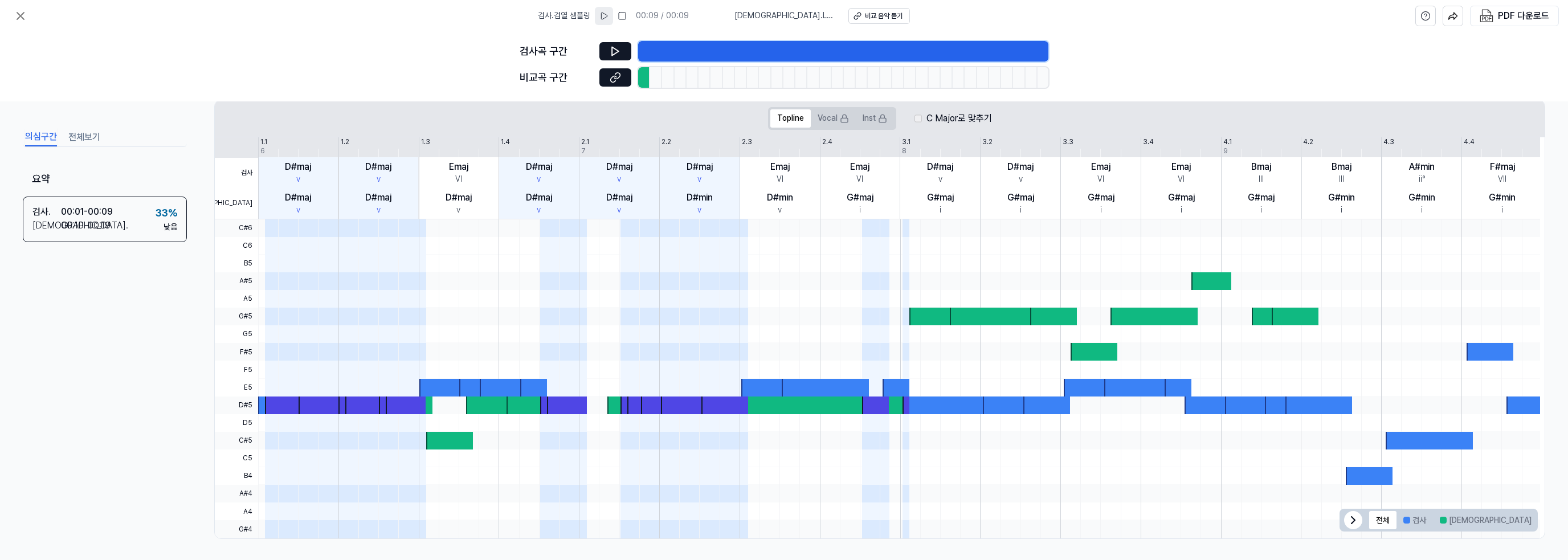
click at [609, 15] on icon at bounding box center [604, 16] width 9 height 9
click at [609, 15] on icon at bounding box center [604, 16] width 9 height 9
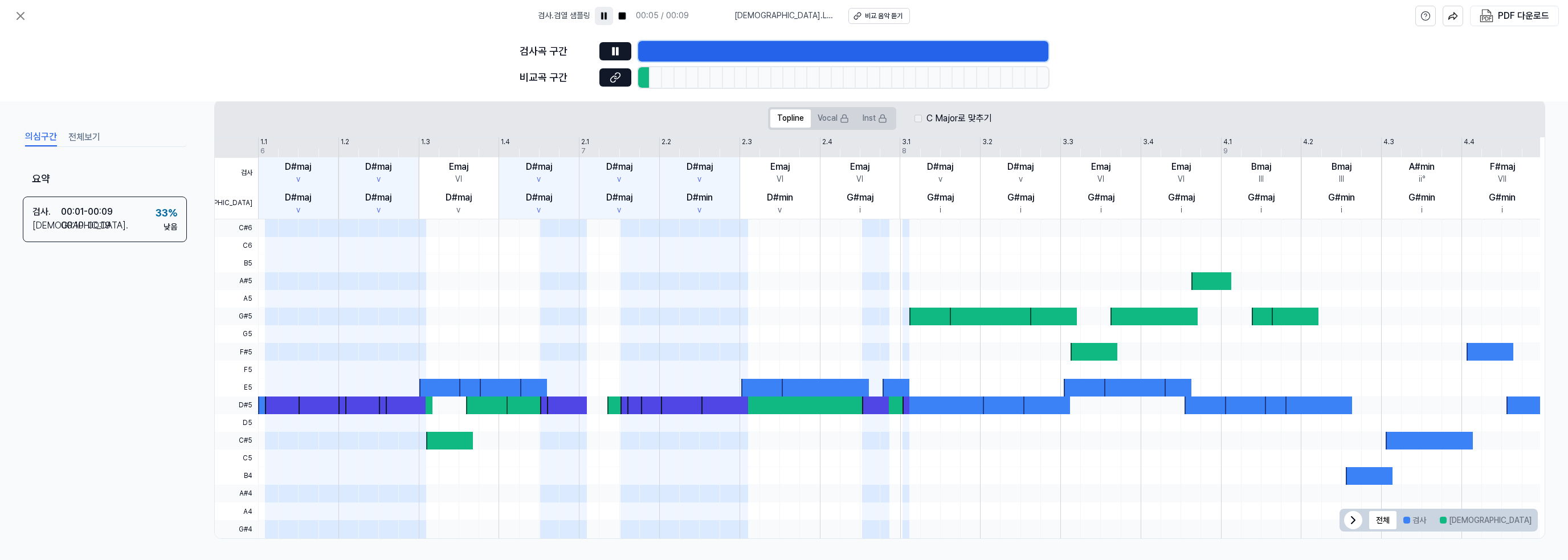
click at [606, 19] on rect at bounding box center [605, 16] width 2 height 7
click at [85, 129] on button "전체보기" at bounding box center [84, 138] width 32 height 18
click at [31, 137] on button "의심구간" at bounding box center [41, 138] width 32 height 18
click at [872, 18] on div "비교 음악 듣기" at bounding box center [884, 16] width 38 height 10
click at [627, 54] on button at bounding box center [615, 51] width 32 height 18
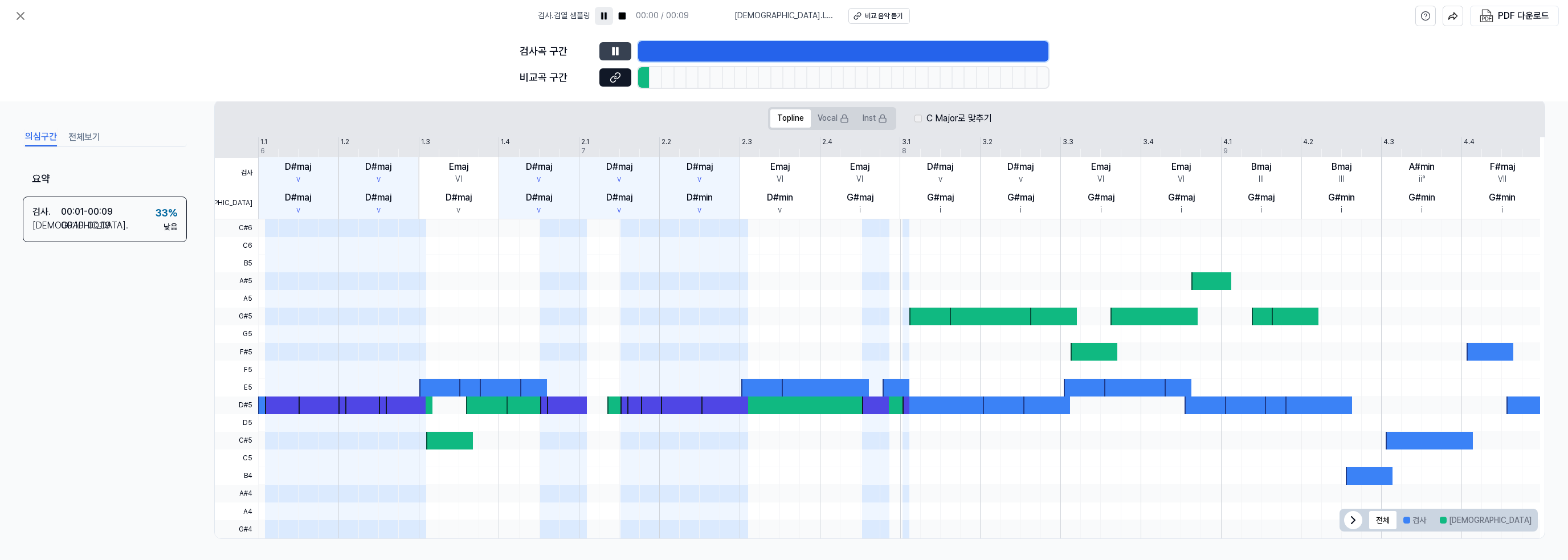
click at [627, 54] on button at bounding box center [615, 51] width 32 height 18
click at [621, 55] on button at bounding box center [615, 51] width 32 height 18
click at [615, 50] on icon at bounding box center [615, 51] width 12 height 12
click at [24, 18] on icon at bounding box center [20, 16] width 13 height 13
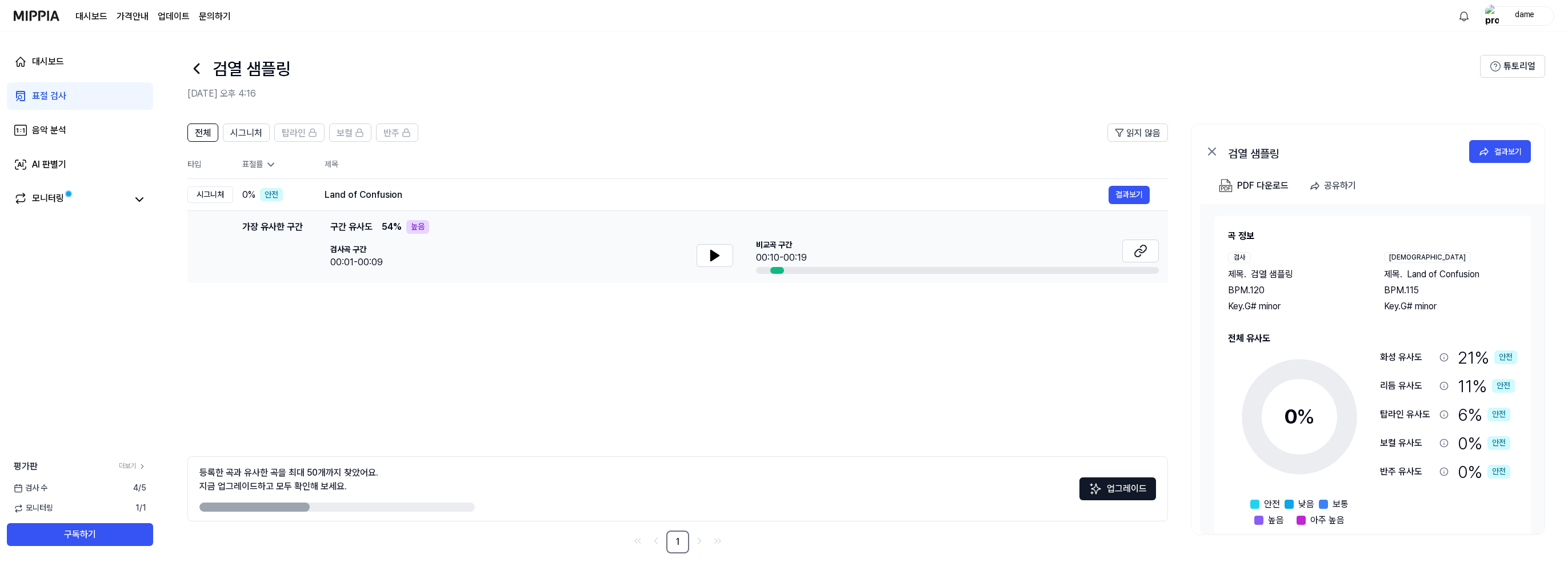
click at [364, 224] on span "구간 유사도" at bounding box center [351, 227] width 42 height 13
click at [409, 218] on td "가장 유사한 구간 가장 유사한 구간 구간 유사도 54 % 높음 검사곡 구간 00:01-00:09 [GEOGRAPHIC_DATA] 구간 00:1…" at bounding box center [677, 247] width 980 height 72
click at [419, 223] on div "높음" at bounding box center [417, 227] width 23 height 13
click at [359, 247] on span "검사곡 구간" at bounding box center [356, 250] width 52 height 12
click at [712, 262] on icon at bounding box center [715, 255] width 13 height 13
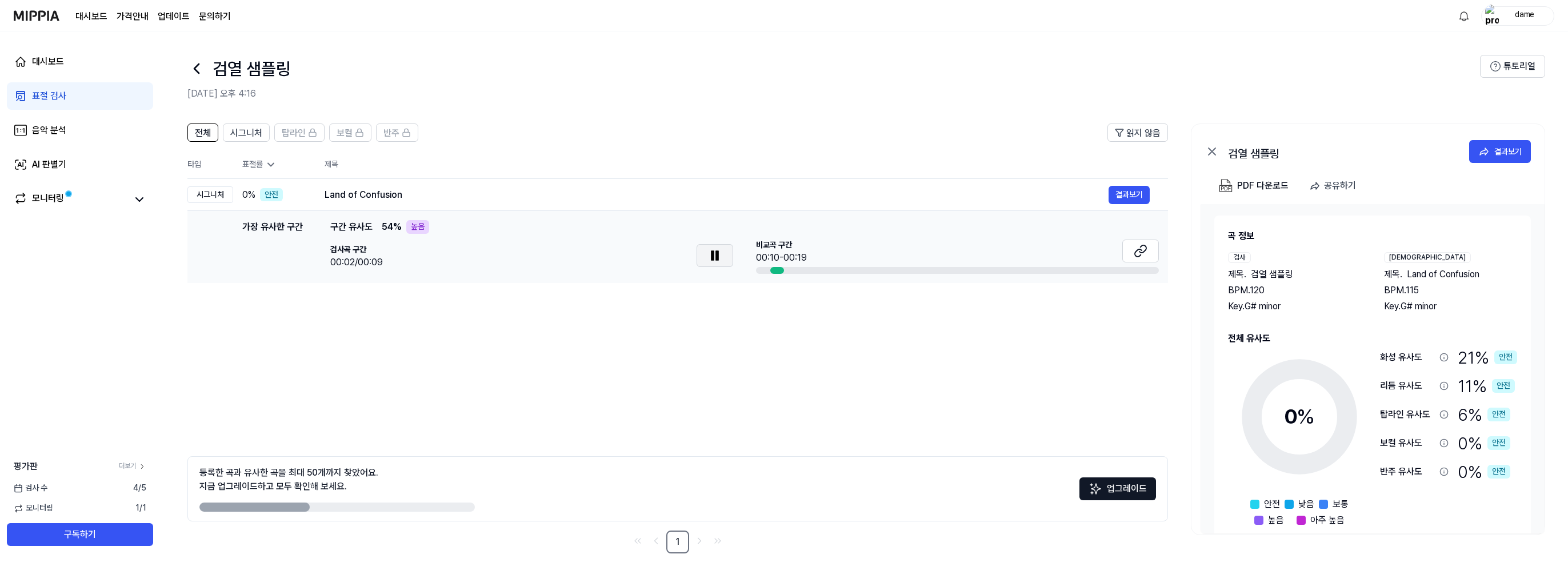
click at [712, 262] on icon at bounding box center [715, 255] width 13 height 13
click at [385, 224] on span "54 %" at bounding box center [391, 227] width 20 height 13
click at [962, 254] on div "[GEOGRAPHIC_DATA] 구간 00:10-00:19" at bounding box center [957, 252] width 403 height 25
click at [1494, 64] on icon at bounding box center [1495, 66] width 12 height 12
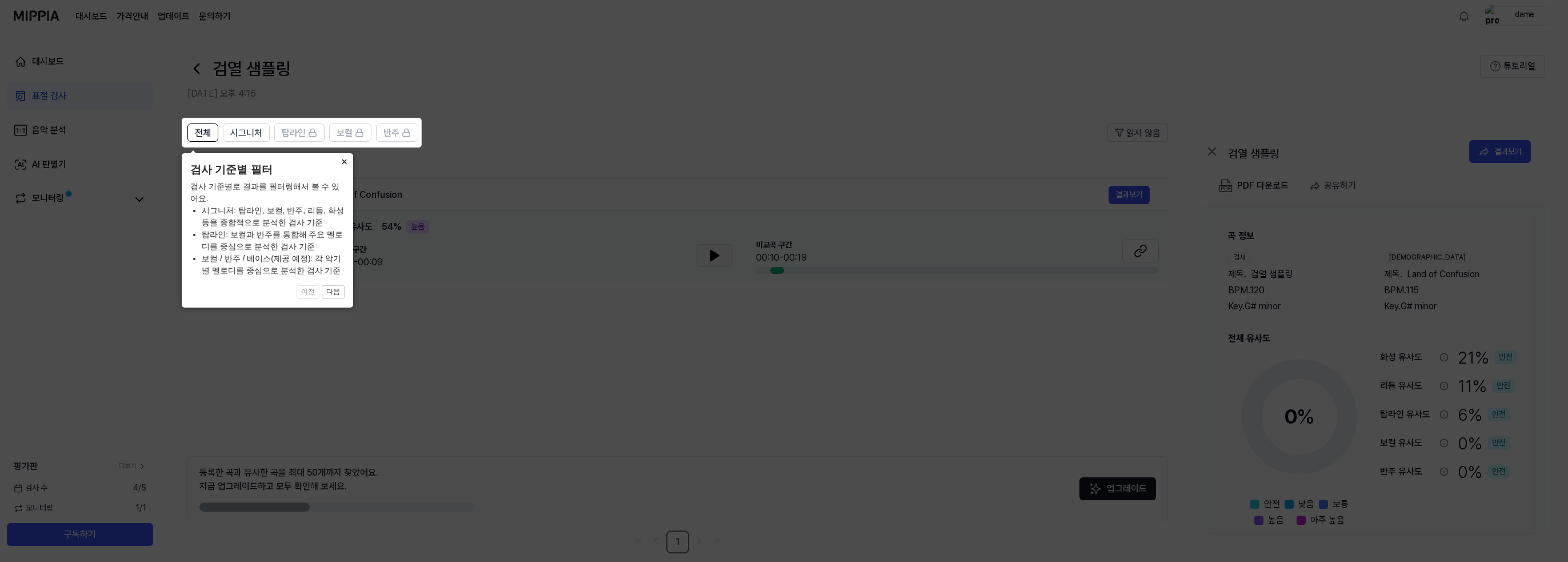
click at [341, 161] on button "×" at bounding box center [344, 161] width 18 height 16
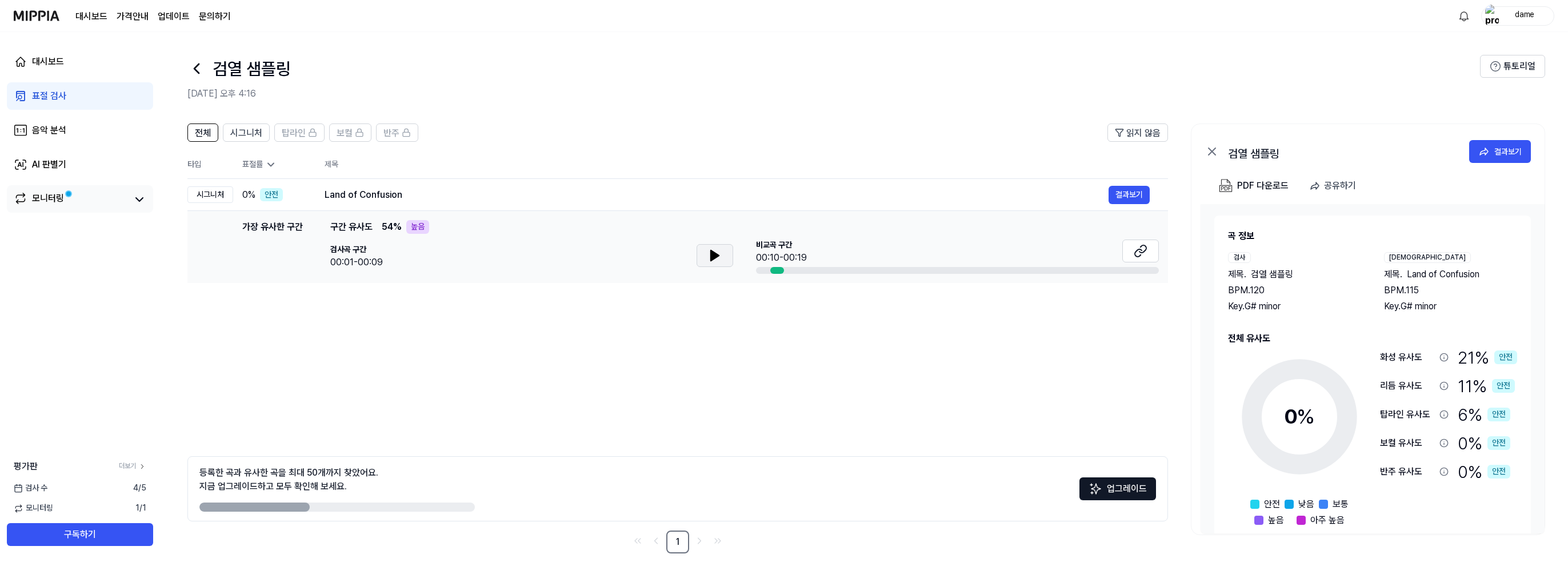
click at [73, 201] on link "모니터링" at bounding box center [70, 200] width 114 height 16
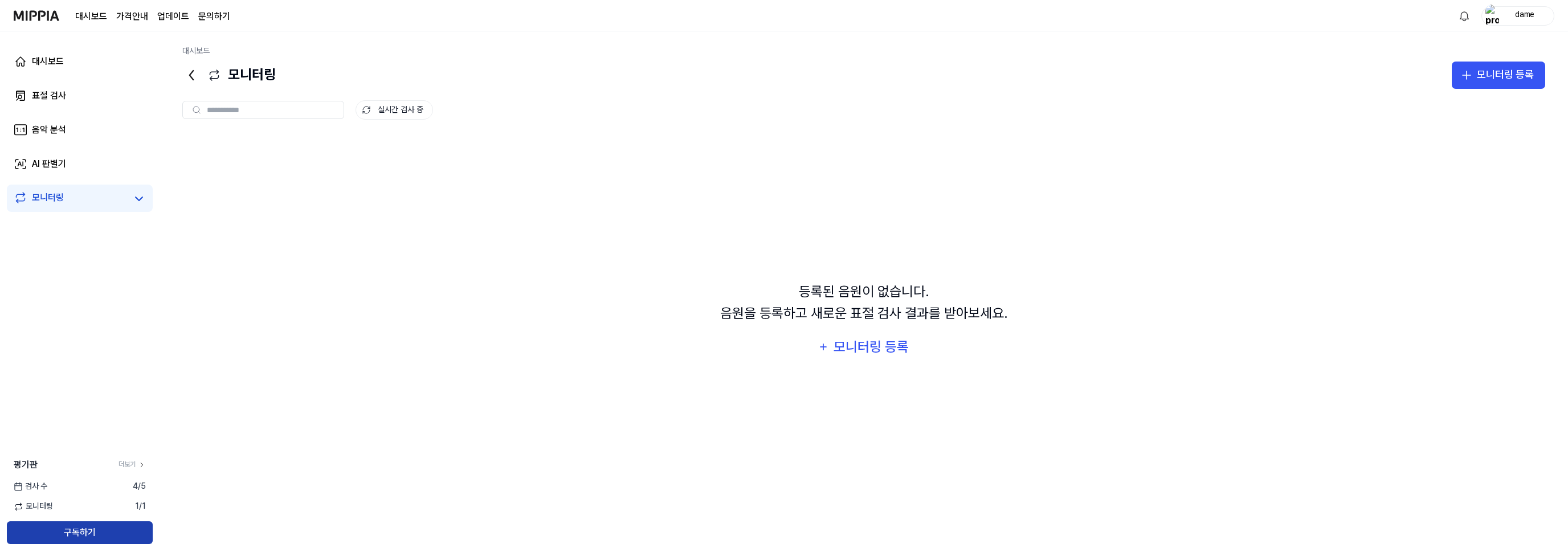
click at [80, 533] on button "구독하기" at bounding box center [80, 532] width 146 height 23
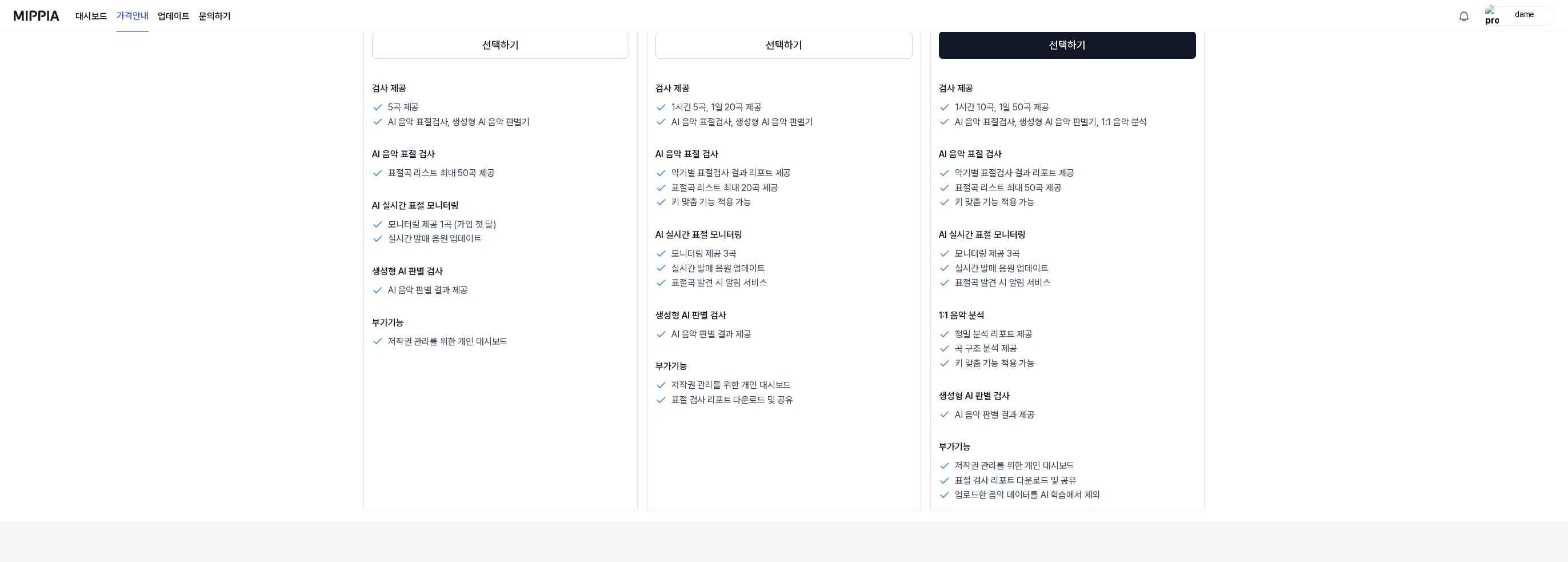
scroll to position [228, 0]
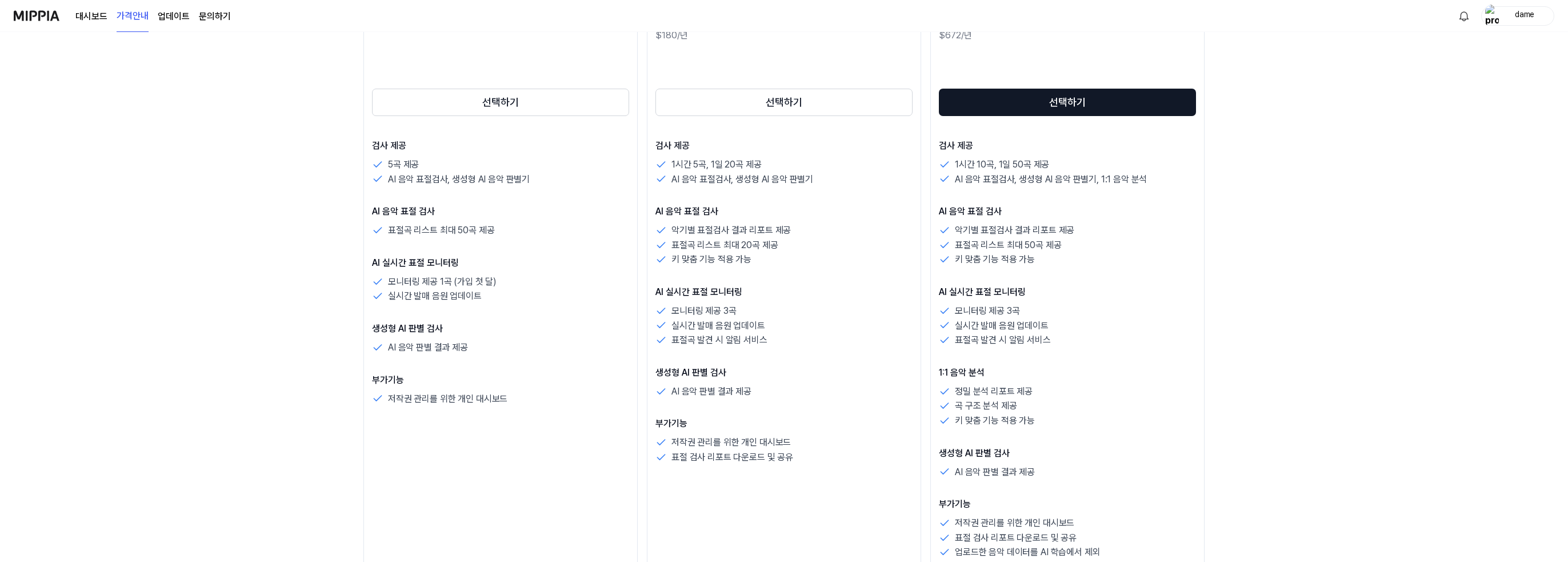
click at [1028, 306] on div "모니터링 제공 3곡" at bounding box center [1067, 311] width 257 height 15
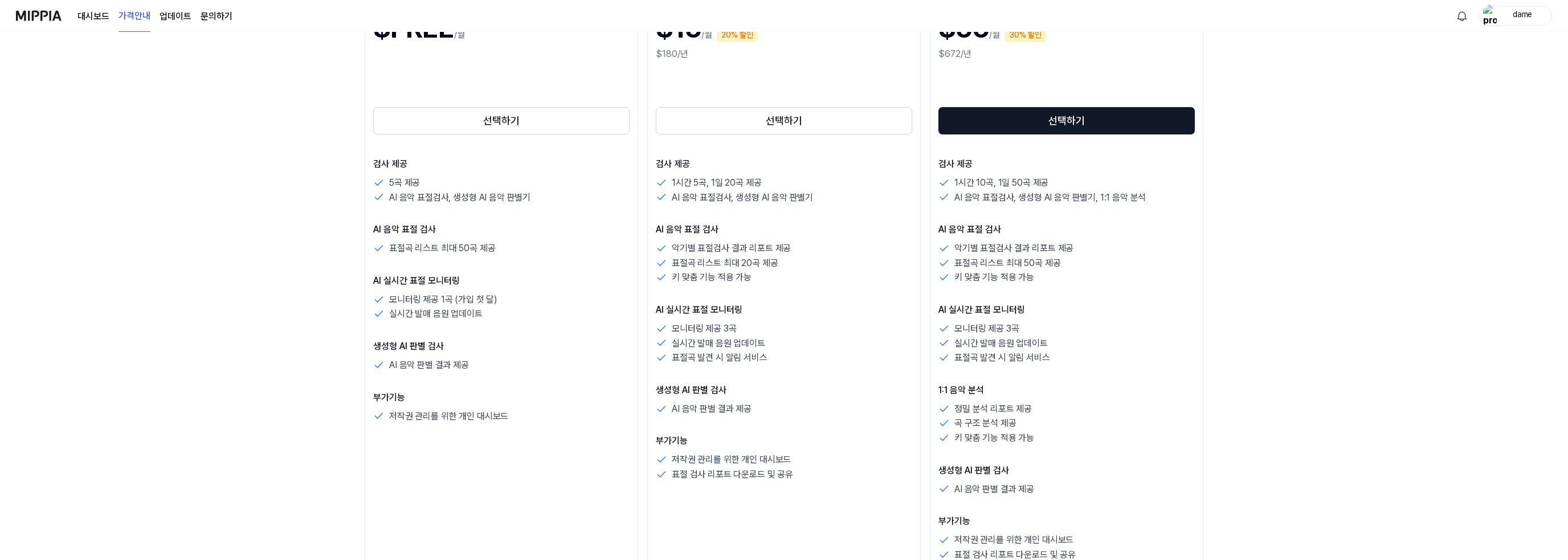
scroll to position [0, 0]
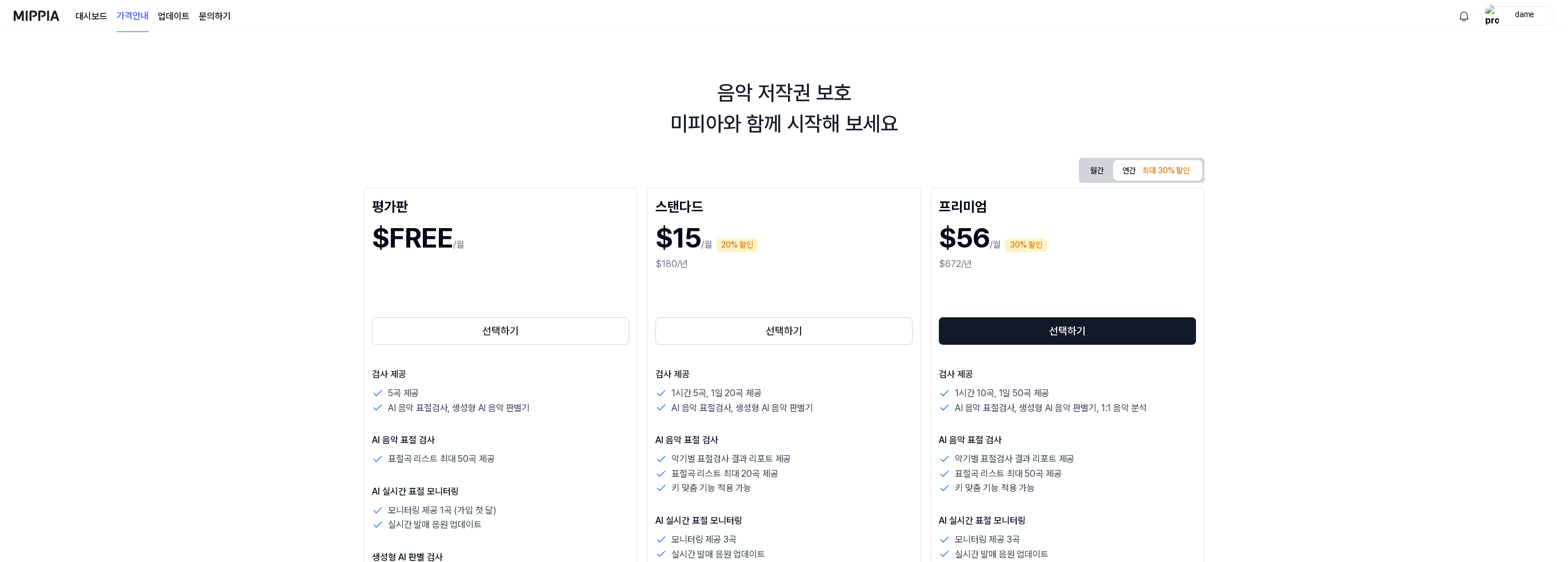
click at [41, 16] on img at bounding box center [36, 15] width 46 height 31
